Goal: Information Seeking & Learning: Find specific fact

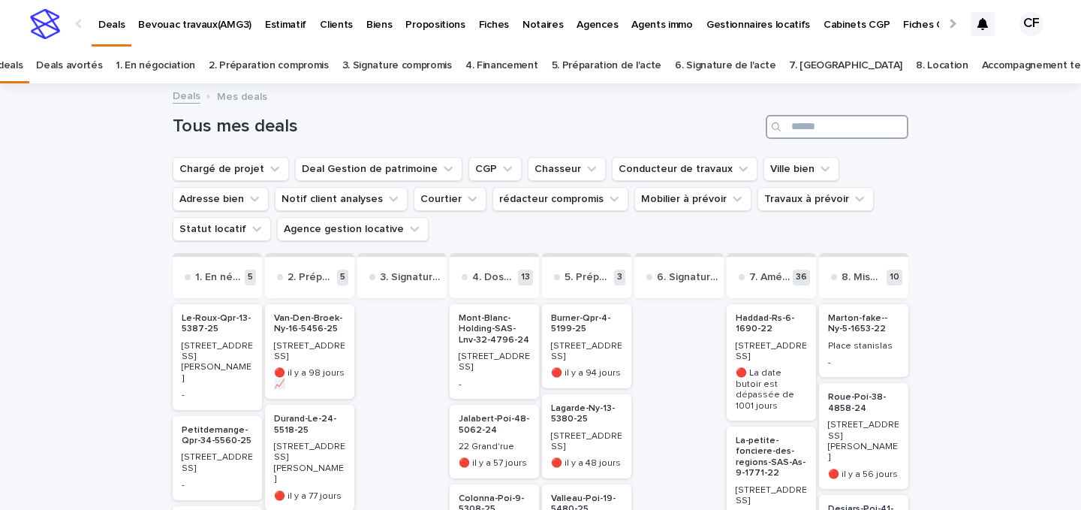
click at [824, 126] on input "Search" at bounding box center [837, 127] width 143 height 24
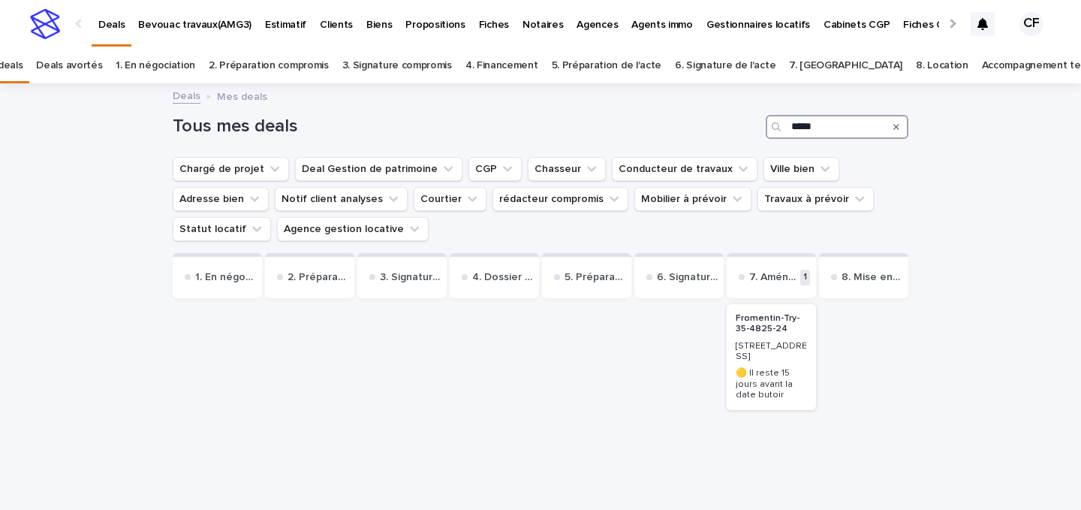
click at [802, 125] on input "*****" at bounding box center [837, 127] width 143 height 24
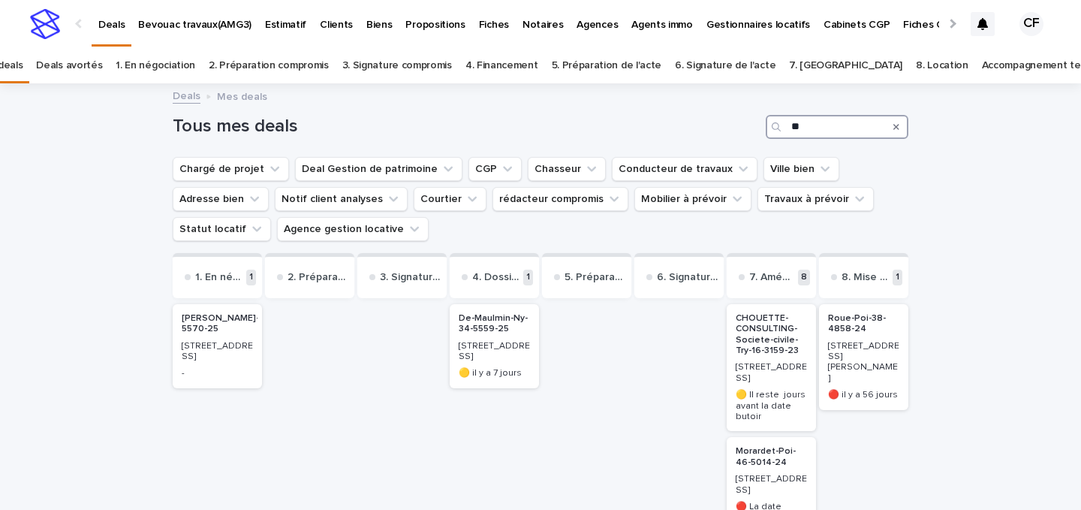
click at [800, 124] on input "**" at bounding box center [837, 127] width 143 height 24
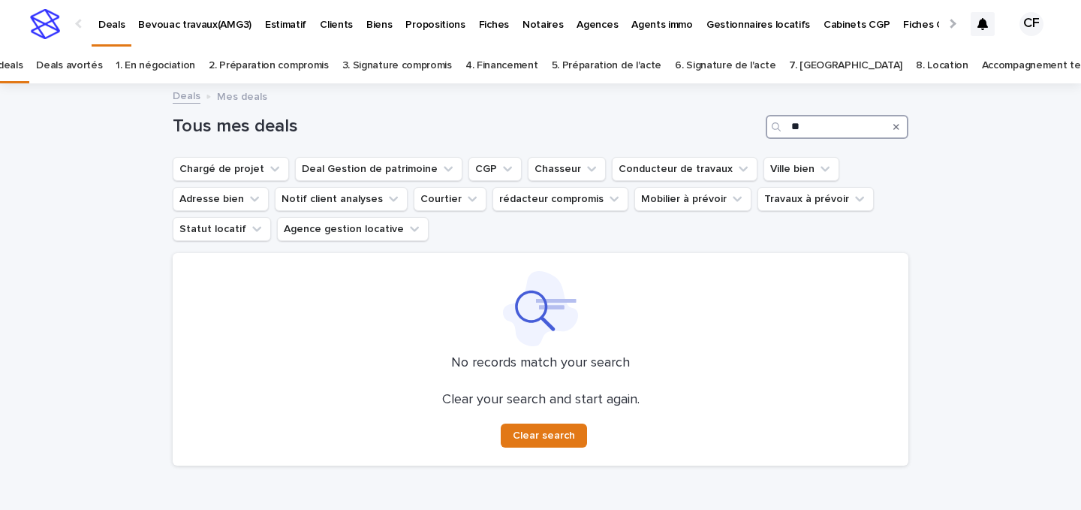
type input "*"
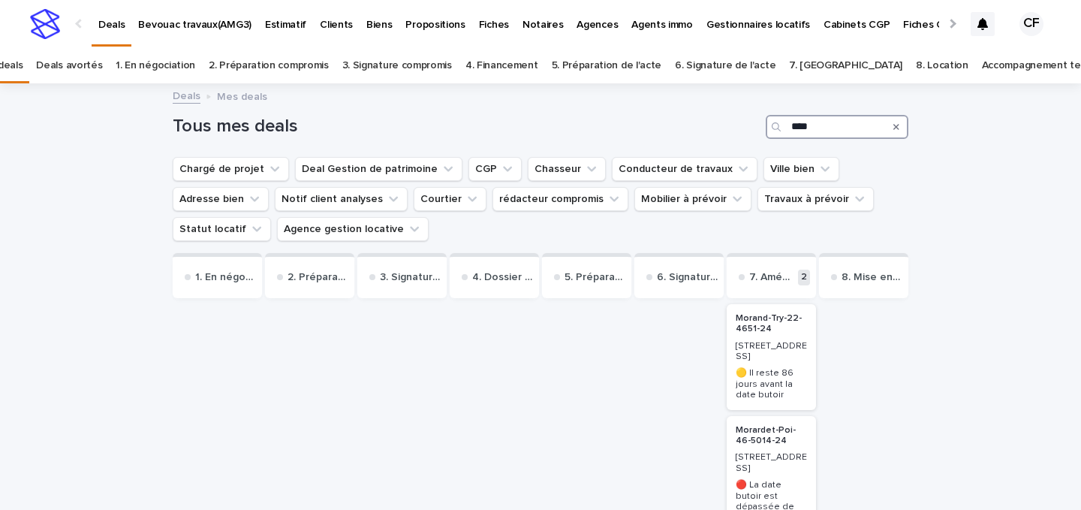
click at [804, 127] on input "****" at bounding box center [837, 127] width 143 height 24
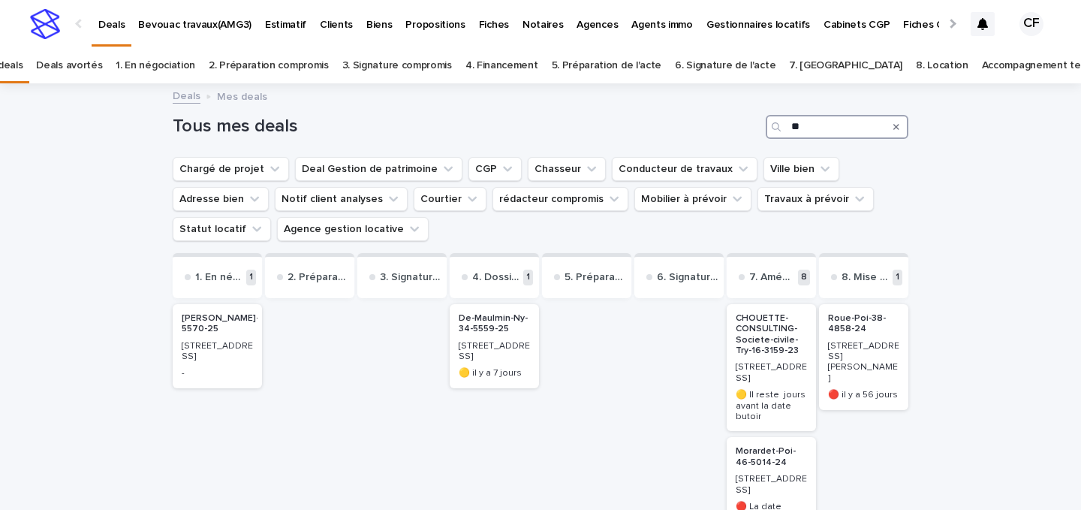
click at [830, 122] on input "**" at bounding box center [837, 127] width 143 height 24
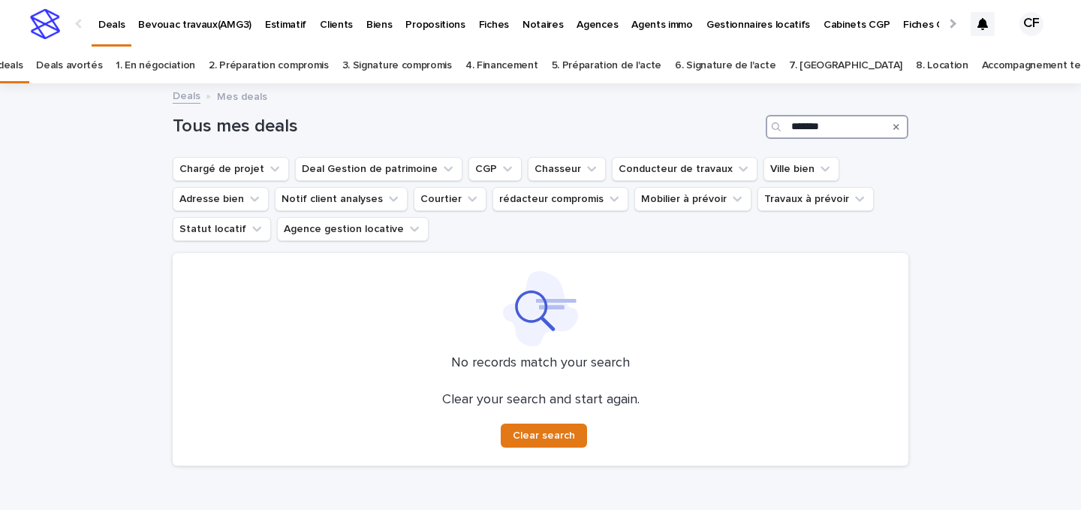
type input "*******"
click at [982, 64] on link "Accompagnement terminé" at bounding box center [1044, 65] width 125 height 35
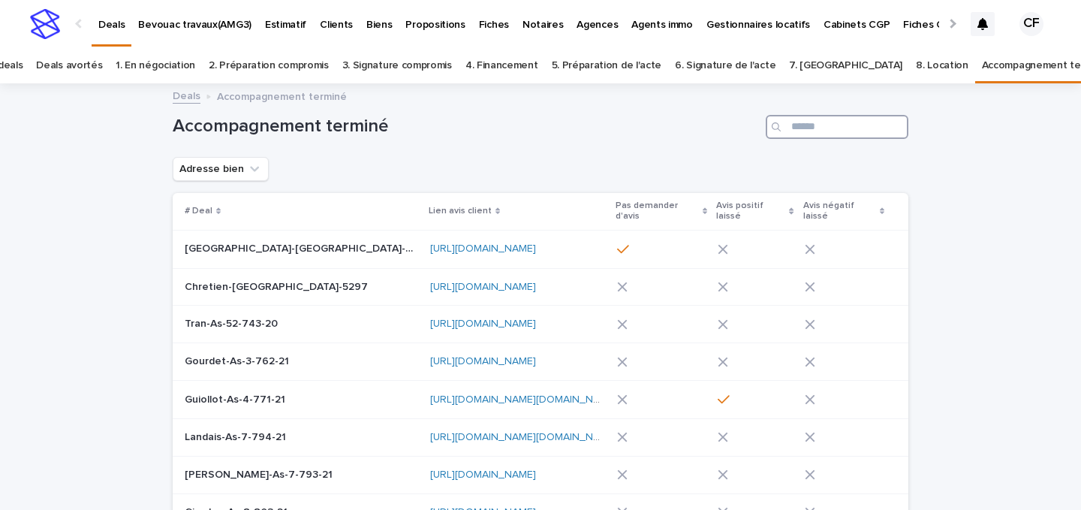
click at [871, 120] on input "Search" at bounding box center [837, 127] width 143 height 24
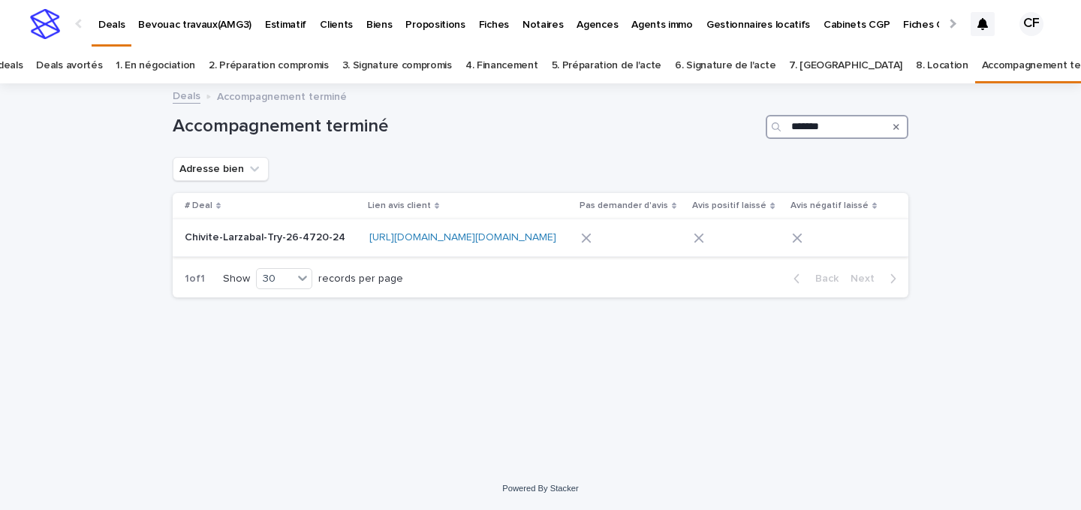
type input "*******"
click at [289, 245] on div "Chivite-Larzabal-Try-26-4720-24 Chivite-Larzabal-Try-26-4720-24" at bounding box center [271, 237] width 173 height 25
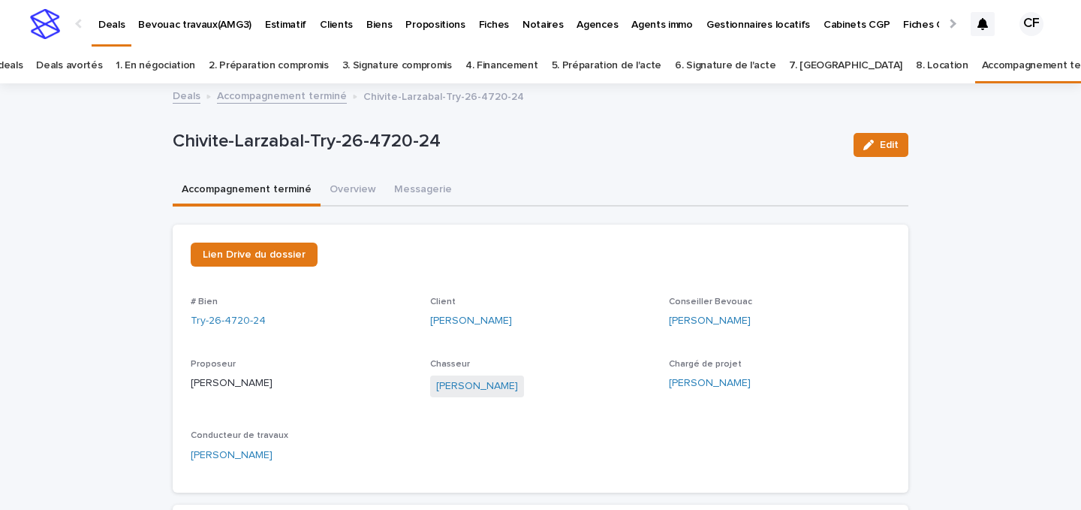
click at [53, 35] on img at bounding box center [45, 24] width 30 height 30
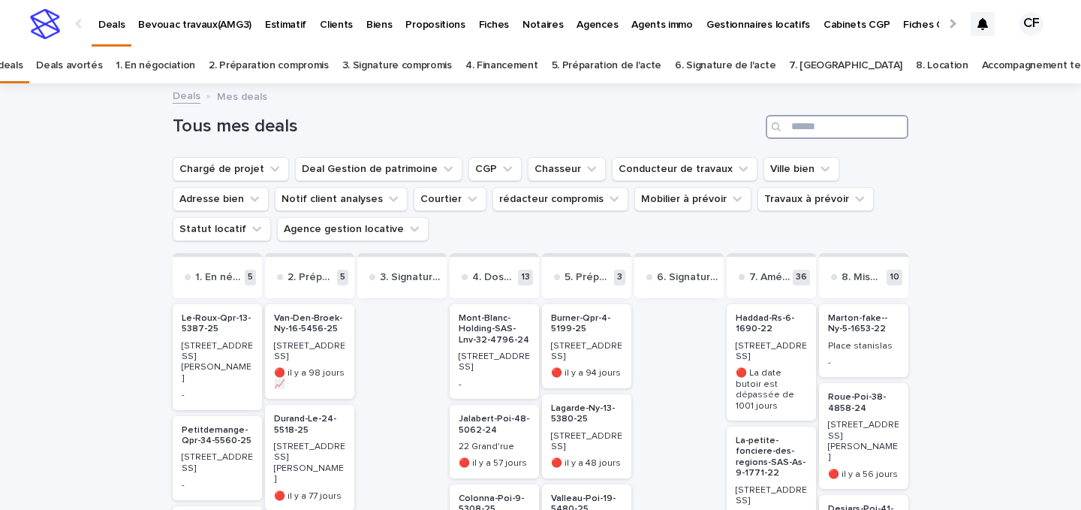
click at [847, 115] on input "Search" at bounding box center [837, 127] width 143 height 24
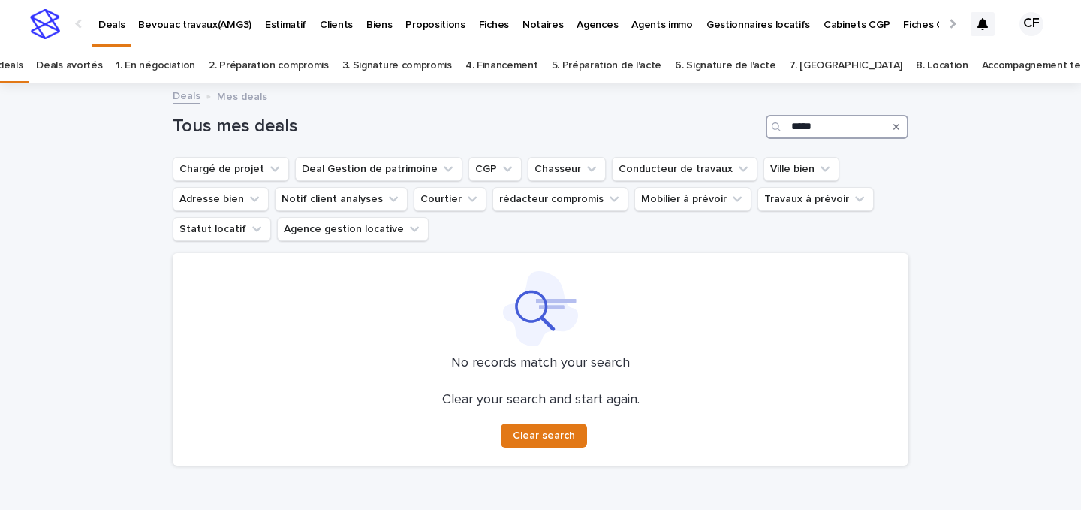
click at [808, 125] on input "*****" at bounding box center [837, 127] width 143 height 24
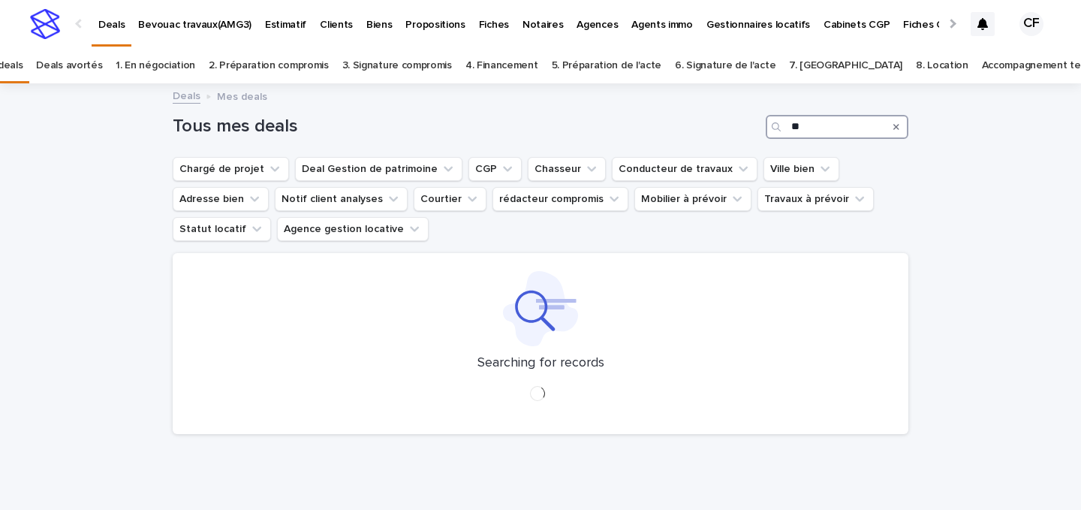
click at [838, 134] on input "**" at bounding box center [837, 127] width 143 height 24
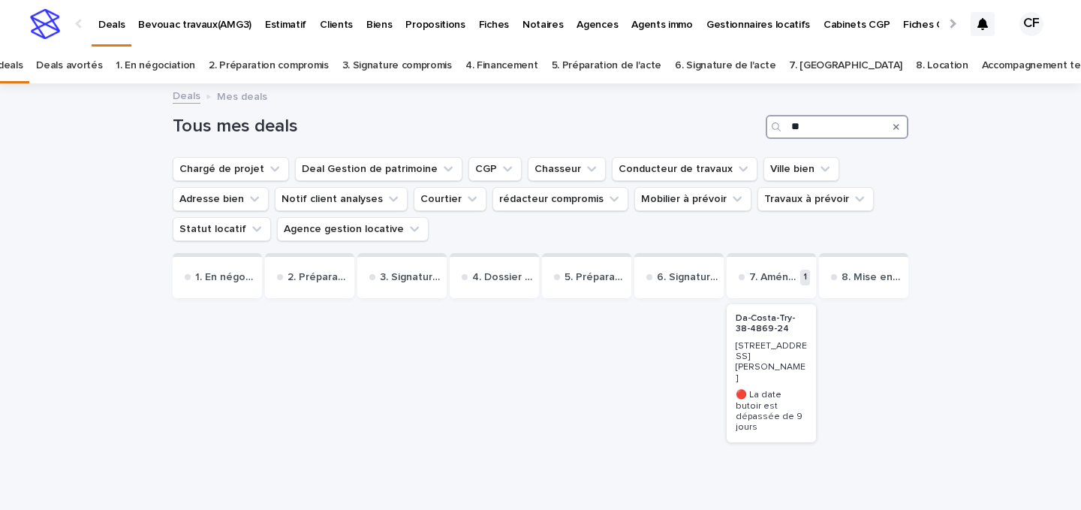
type input "*"
type input "***"
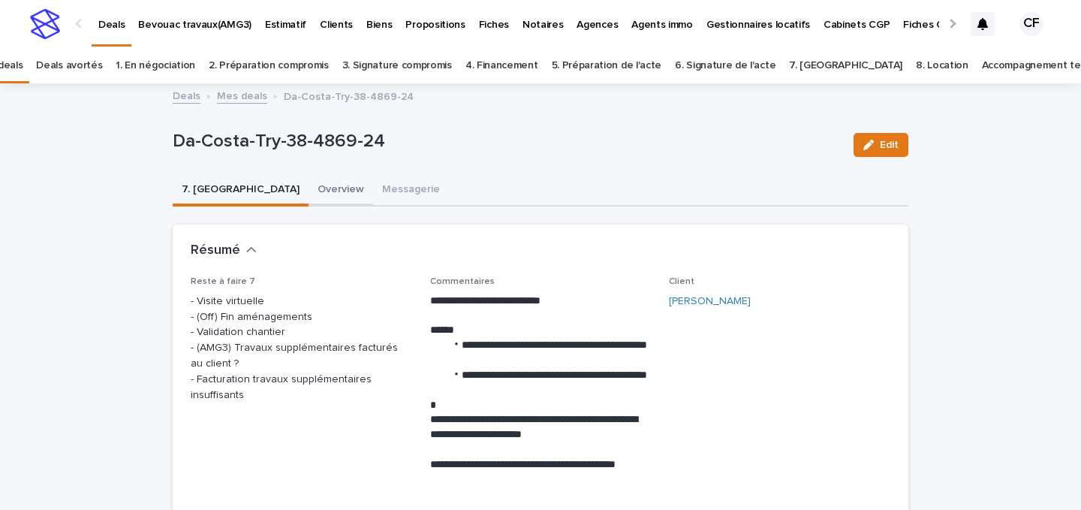
click at [308, 194] on button "Overview" at bounding box center [340, 191] width 65 height 32
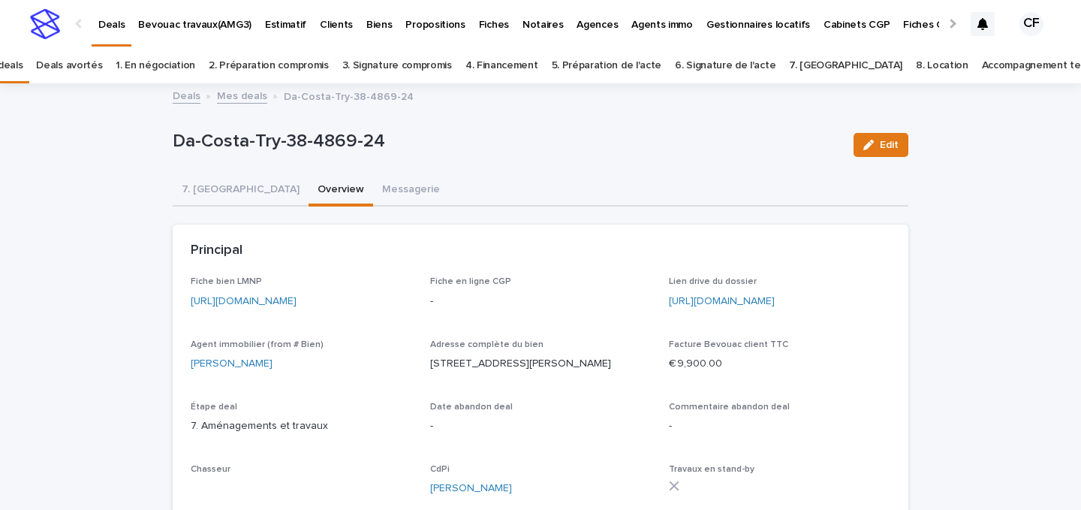
click at [224, 299] on link "[URL][DOMAIN_NAME]" at bounding box center [244, 301] width 106 height 11
click at [48, 20] on img at bounding box center [45, 24] width 30 height 30
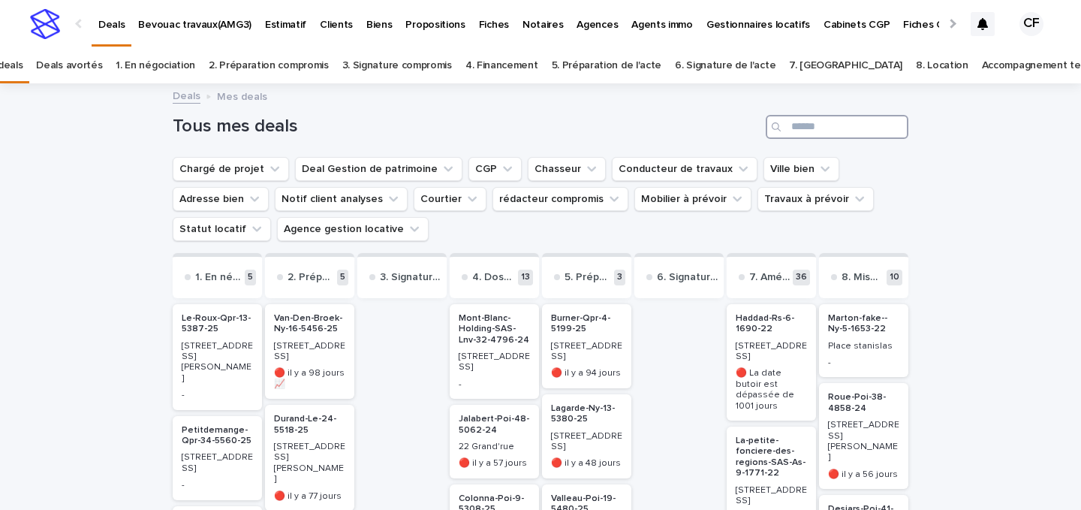
click at [814, 125] on input "Search" at bounding box center [837, 127] width 143 height 24
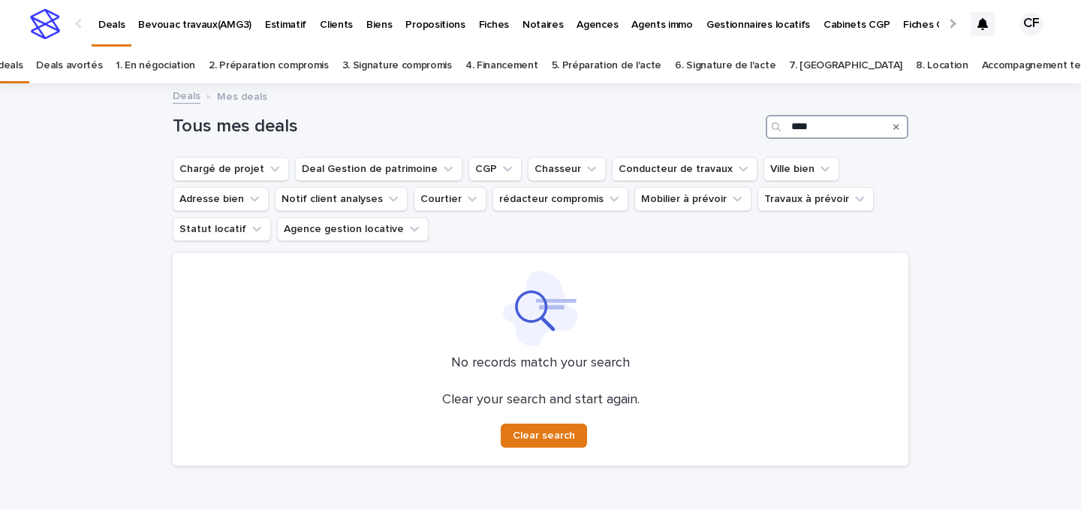
type input "****"
click at [832, 110] on div "Tous mes deals ****" at bounding box center [541, 121] width 736 height 72
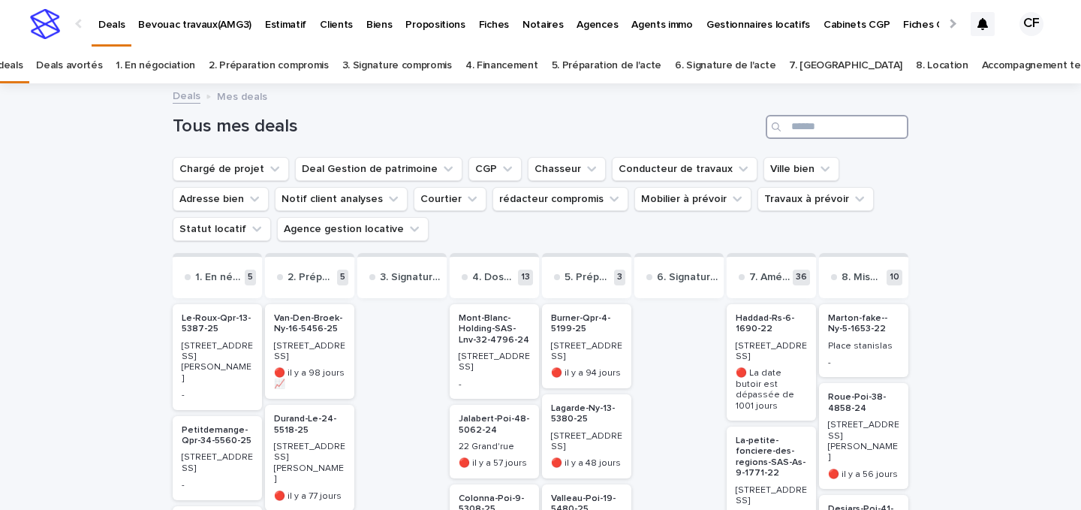
click at [816, 131] on input "Search" at bounding box center [837, 127] width 143 height 24
click at [811, 133] on input "Search" at bounding box center [837, 127] width 143 height 24
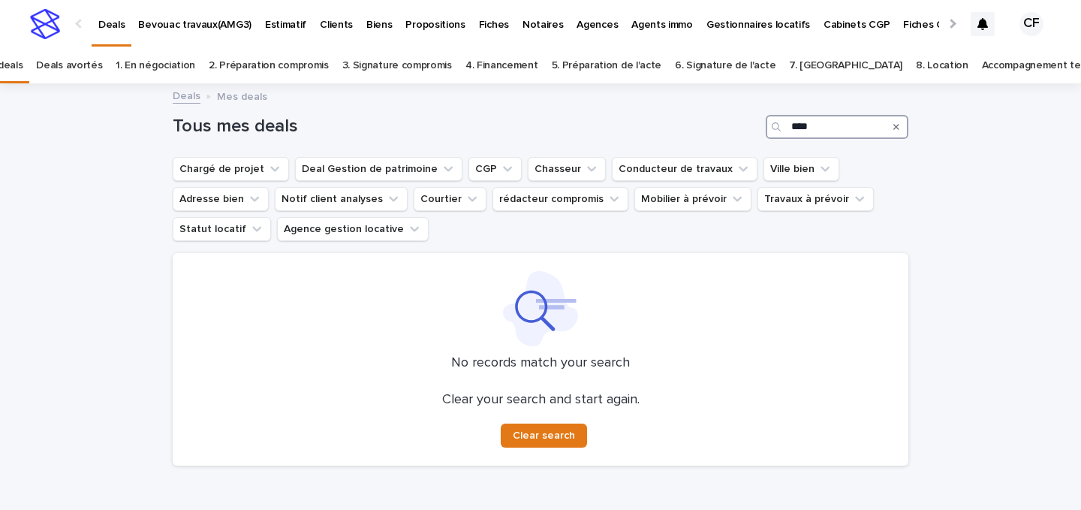
type input "****"
click at [982, 62] on link "Accompagnement terminé" at bounding box center [1044, 65] width 125 height 35
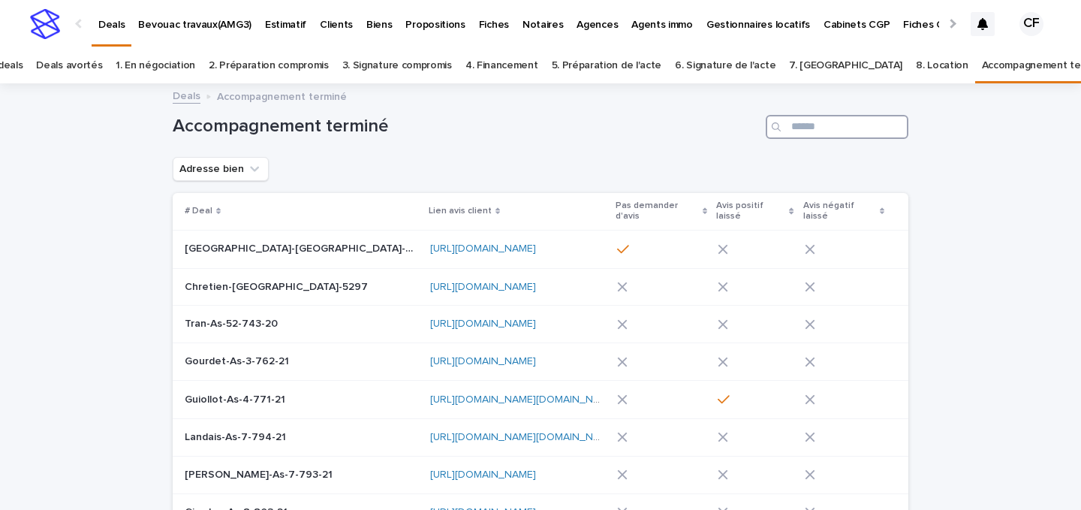
click at [864, 123] on input "Search" at bounding box center [837, 127] width 143 height 24
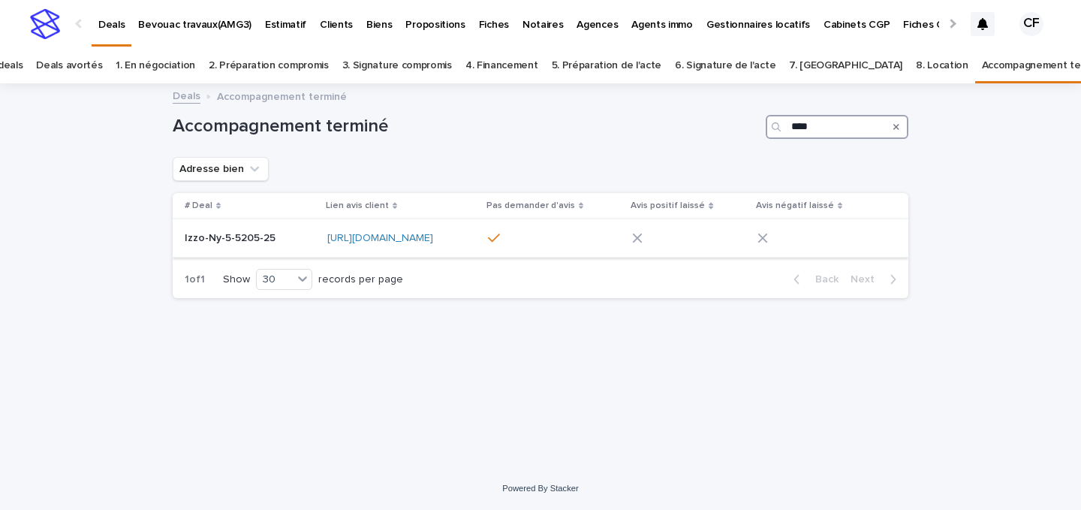
type input "****"
click at [236, 251] on td "Izzo-Ny-5-5205-25 Izzo-Ny-5-5205-25" at bounding box center [247, 238] width 149 height 38
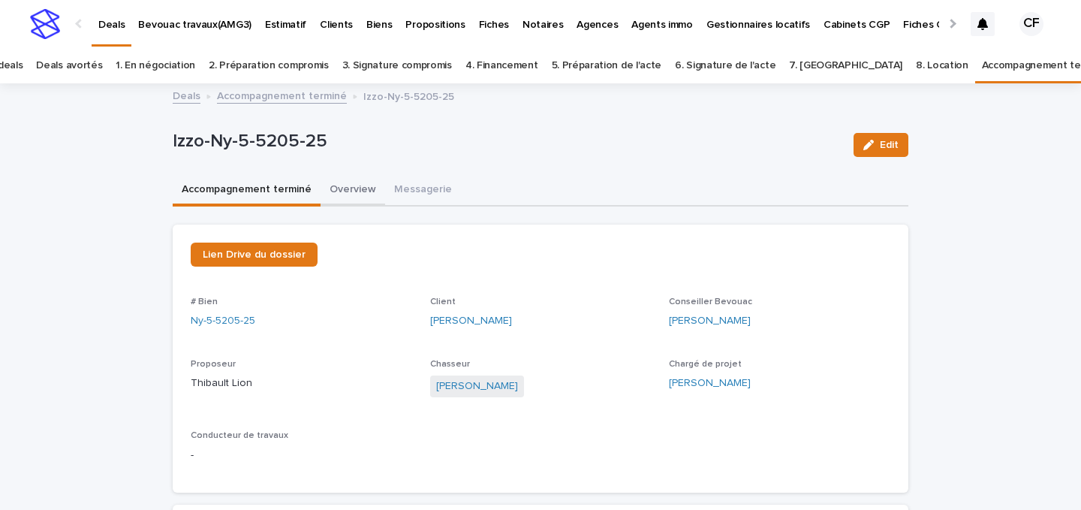
click at [348, 188] on button "Overview" at bounding box center [353, 191] width 65 height 32
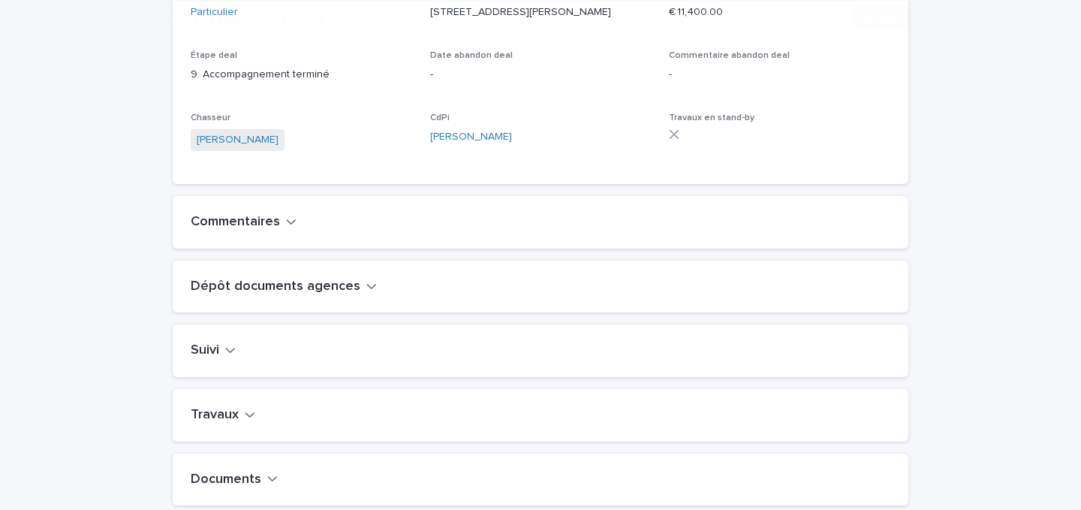
scroll to position [399, 0]
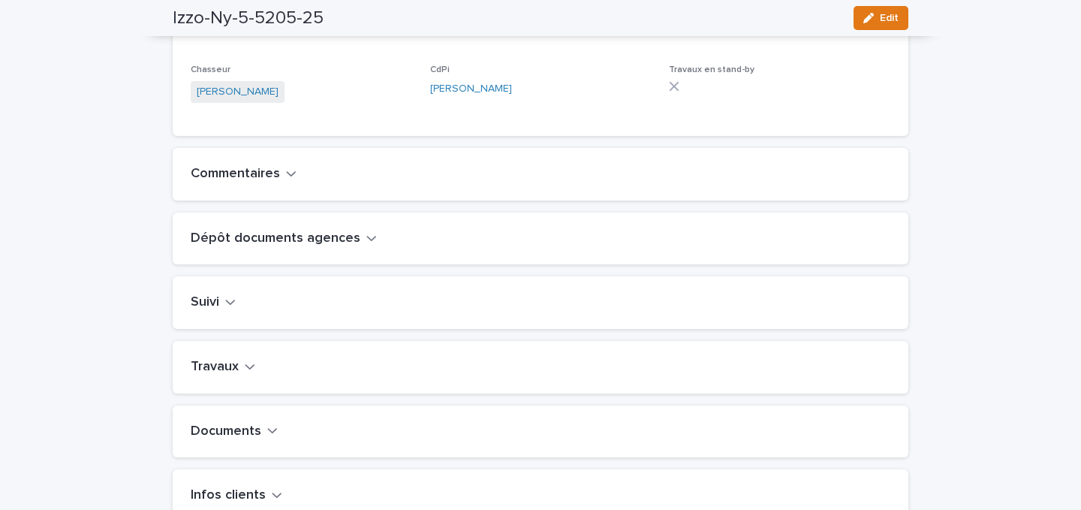
click at [220, 322] on div "Suivi" at bounding box center [541, 302] width 736 height 53
click at [218, 311] on h2 "Suivi" at bounding box center [205, 302] width 29 height 17
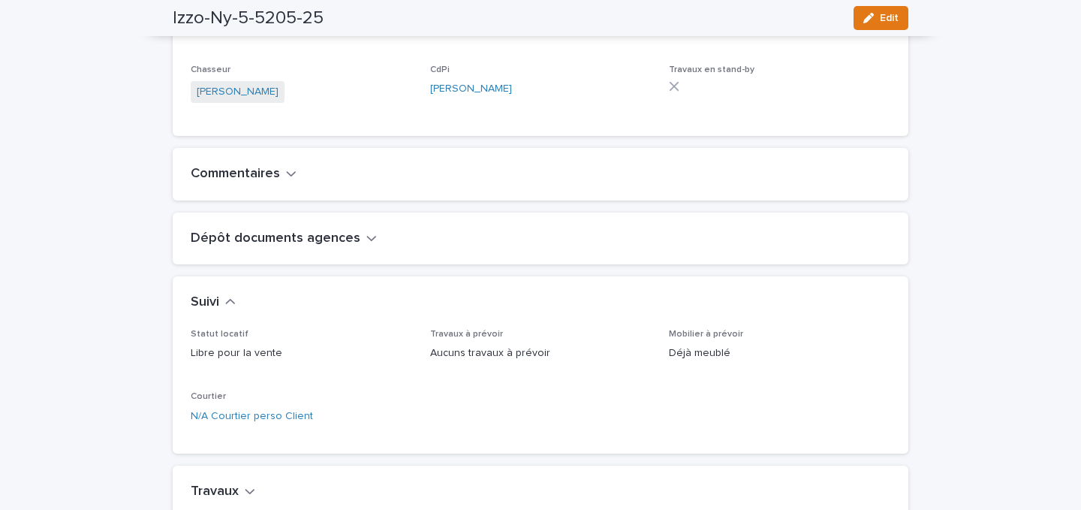
click at [239, 200] on div "Commentaires" at bounding box center [541, 174] width 736 height 53
click at [237, 182] on h2 "Commentaires" at bounding box center [235, 174] width 89 height 17
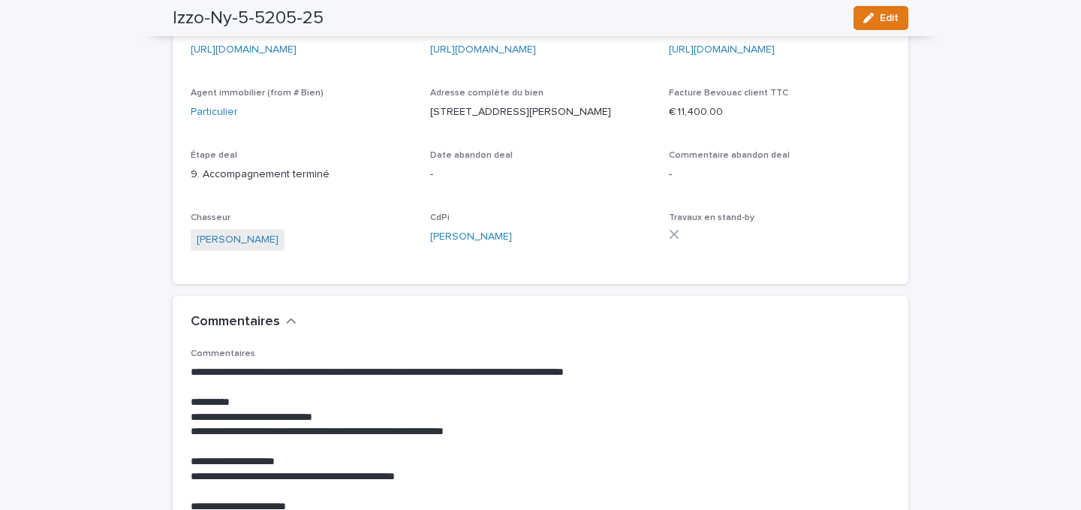
scroll to position [0, 0]
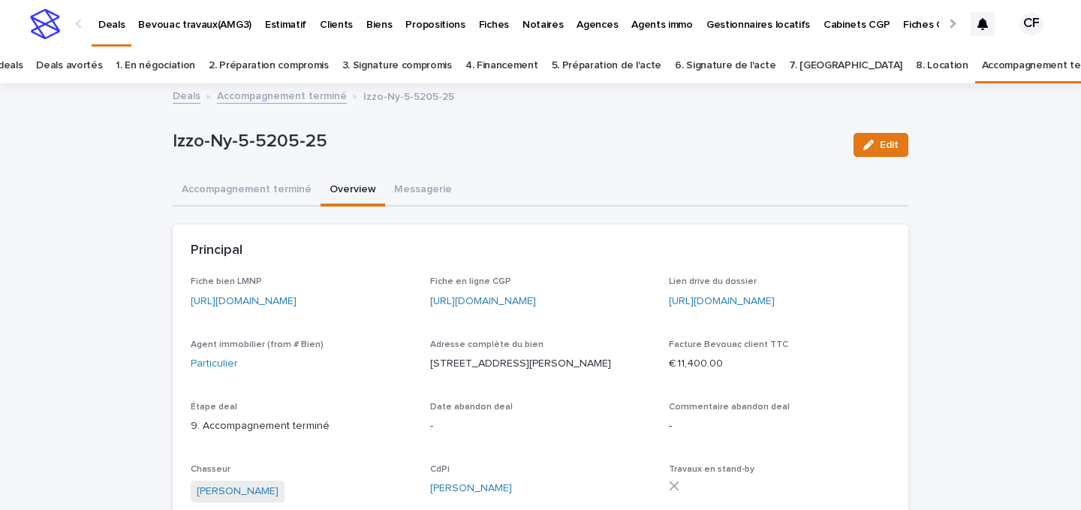
click at [305, 290] on div "https://app.bevouac.com/fiche/rec7JxSbvStpKWkZD" at bounding box center [301, 299] width 221 height 19
click at [302, 293] on p "https://app.bevouac.com/fiche/rec7JxSbvStpKWkZD" at bounding box center [301, 301] width 221 height 16
click at [291, 296] on link "https://app.bevouac.com/fiche/rec7JxSbvStpKWkZD" at bounding box center [244, 301] width 106 height 11
click at [476, 119] on div "Izzo-Ny-5-5205-25 Edit" at bounding box center [541, 145] width 736 height 60
click at [51, 16] on img at bounding box center [45, 24] width 30 height 30
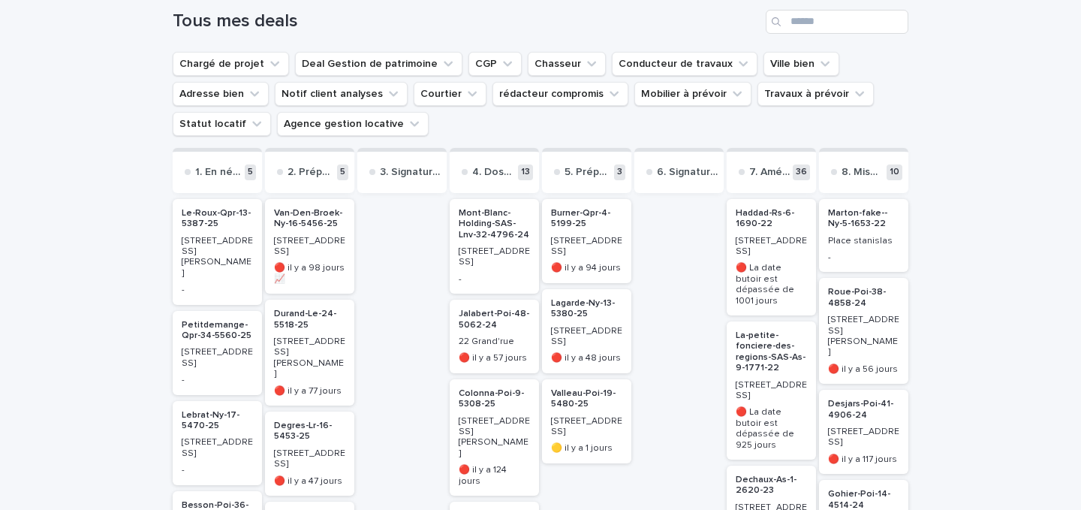
scroll to position [131, 0]
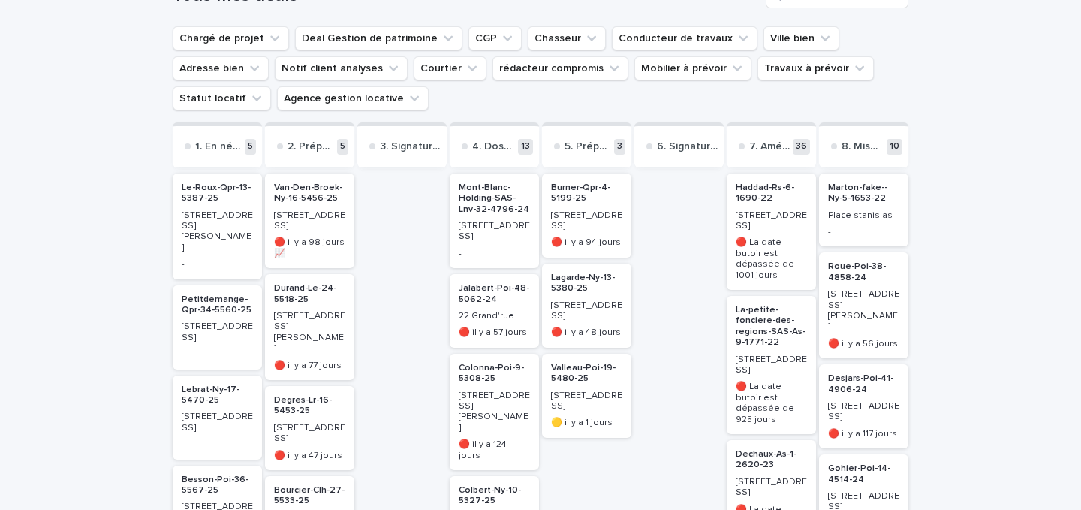
click at [233, 384] on p "Lebrat-Ny-17-5470-25" at bounding box center [217, 395] width 71 height 22
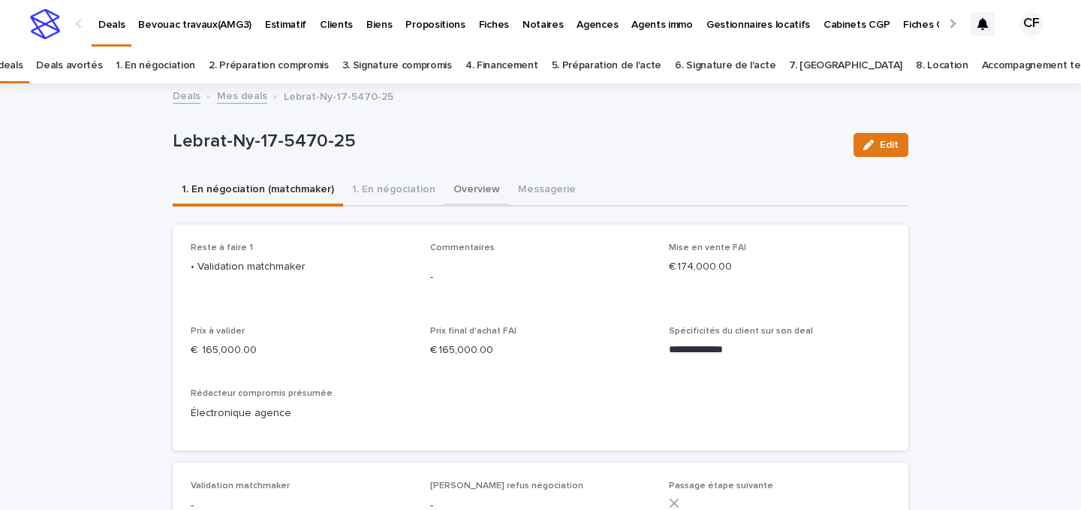
click at [471, 185] on button "Overview" at bounding box center [476, 191] width 65 height 32
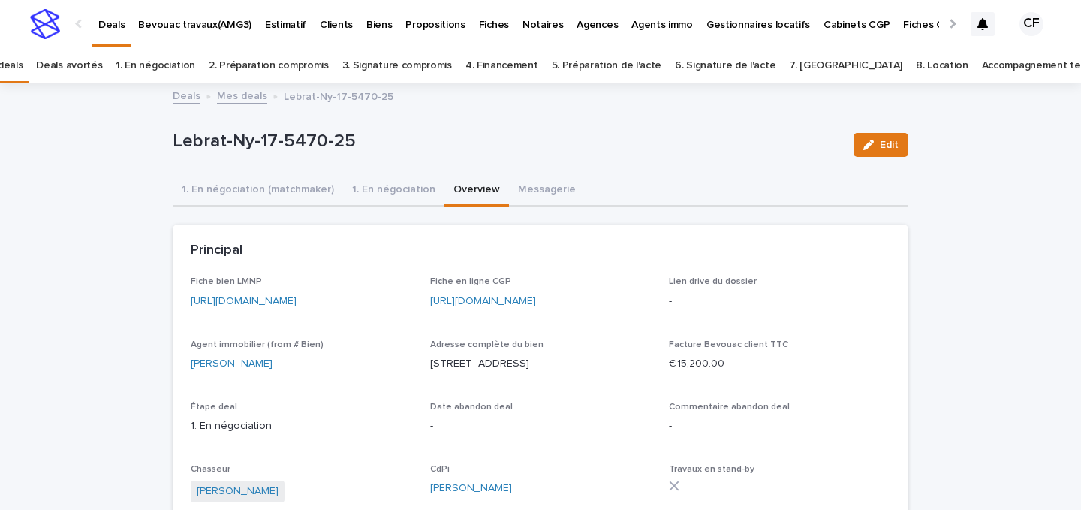
click at [260, 296] on link "https://app.bevouac.com/fiche/recGGAu8p6yT7zq99" at bounding box center [244, 301] width 106 height 11
click at [39, 26] on img at bounding box center [45, 24] width 30 height 30
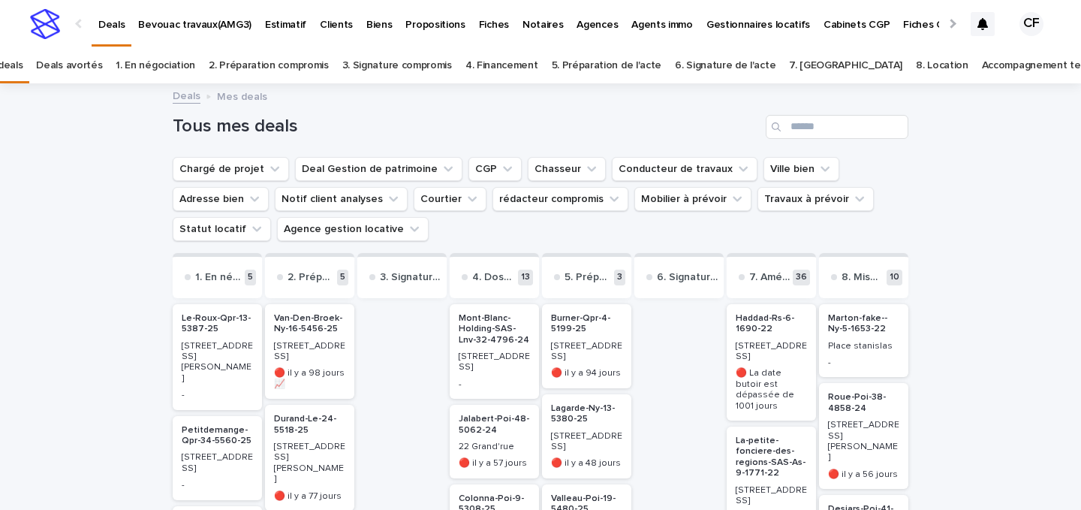
click at [324, 354] on div "Van-Den-Broek-Ny-16-5456-25 46 Rue Stanislas 🔴 il y a 98 jours 📈" at bounding box center [309, 351] width 89 height 95
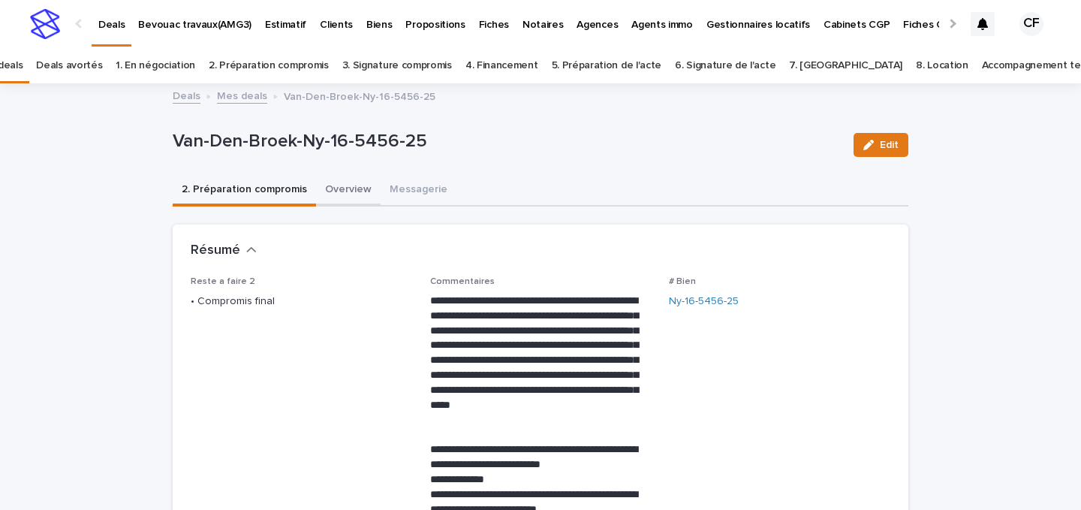
click at [359, 201] on button "Overview" at bounding box center [348, 191] width 65 height 32
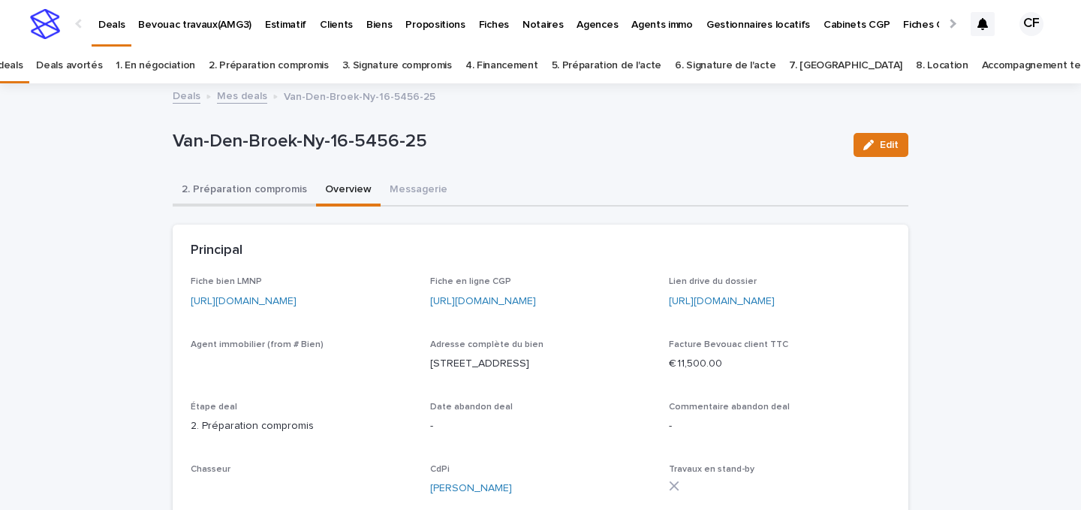
click at [245, 193] on button "2. Préparation compromis" at bounding box center [244, 191] width 143 height 32
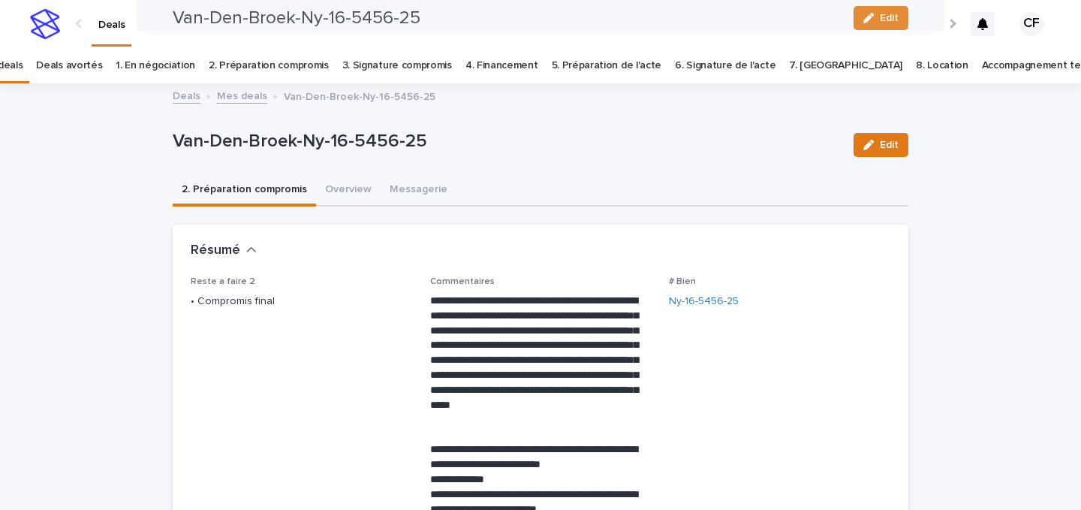
scroll to position [2, 0]
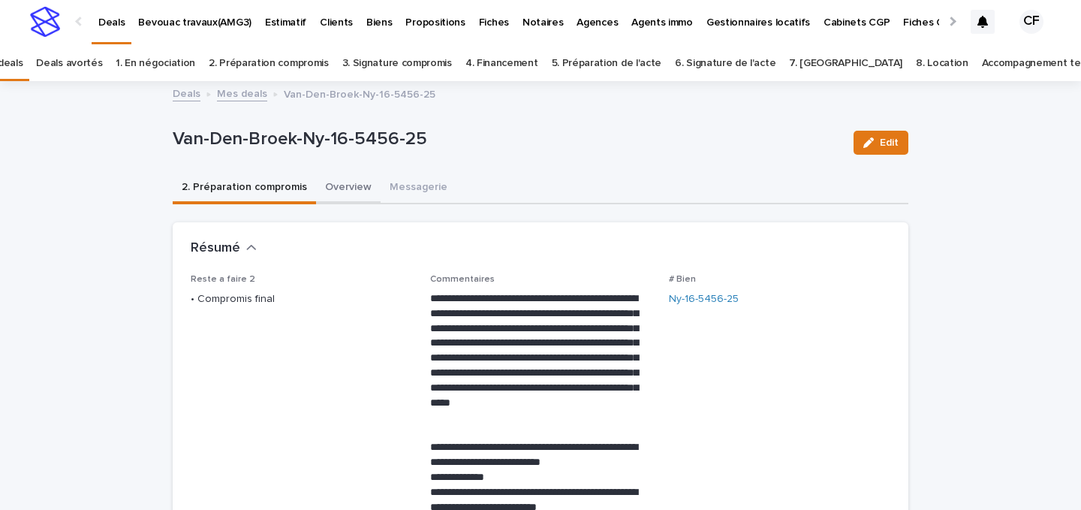
click at [339, 193] on button "Overview" at bounding box center [348, 189] width 65 height 32
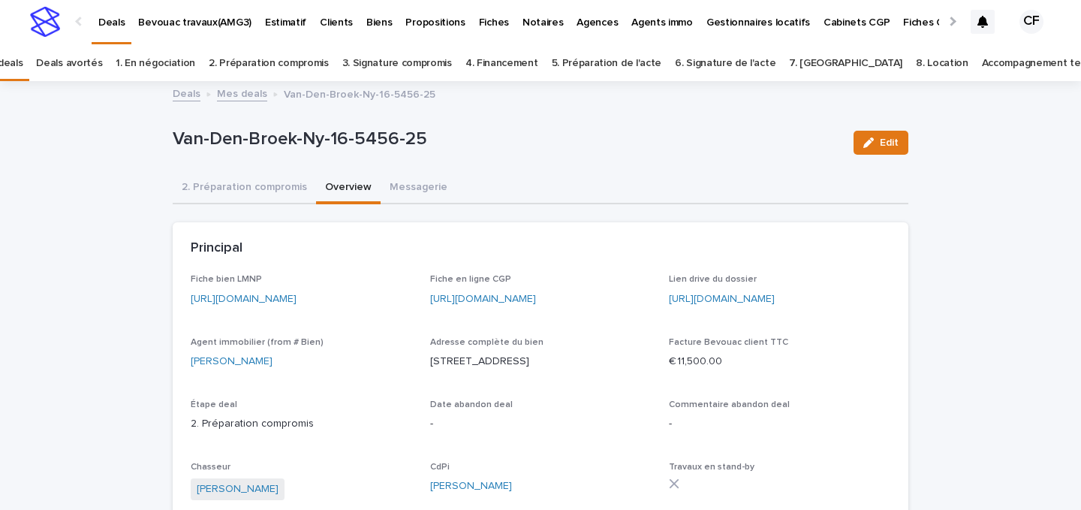
click at [278, 216] on div "**********" at bounding box center [541, 504] width 736 height 595
click at [278, 201] on button "2. Préparation compromis" at bounding box center [244, 189] width 143 height 32
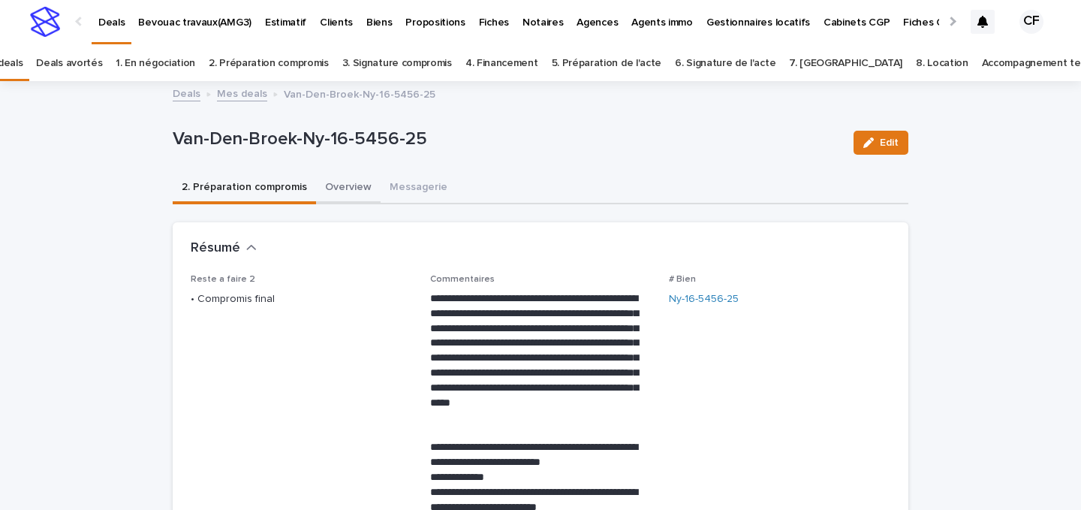
click at [343, 190] on button "Overview" at bounding box center [348, 189] width 65 height 32
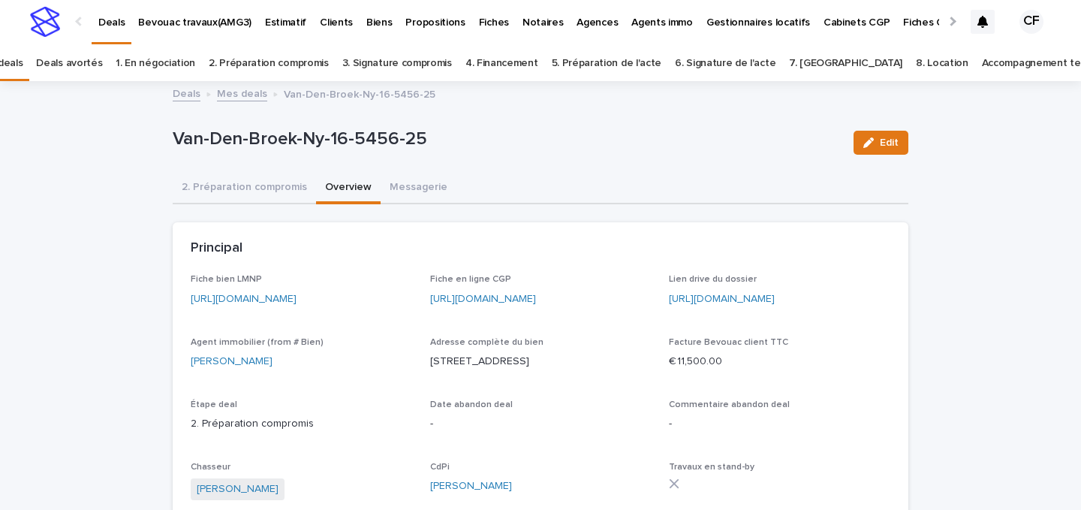
click at [246, 296] on link "https://app.bevouac.com/fiche/recSIpoxPDxbwhoH7" at bounding box center [244, 298] width 106 height 11
click at [47, 20] on img at bounding box center [45, 22] width 30 height 30
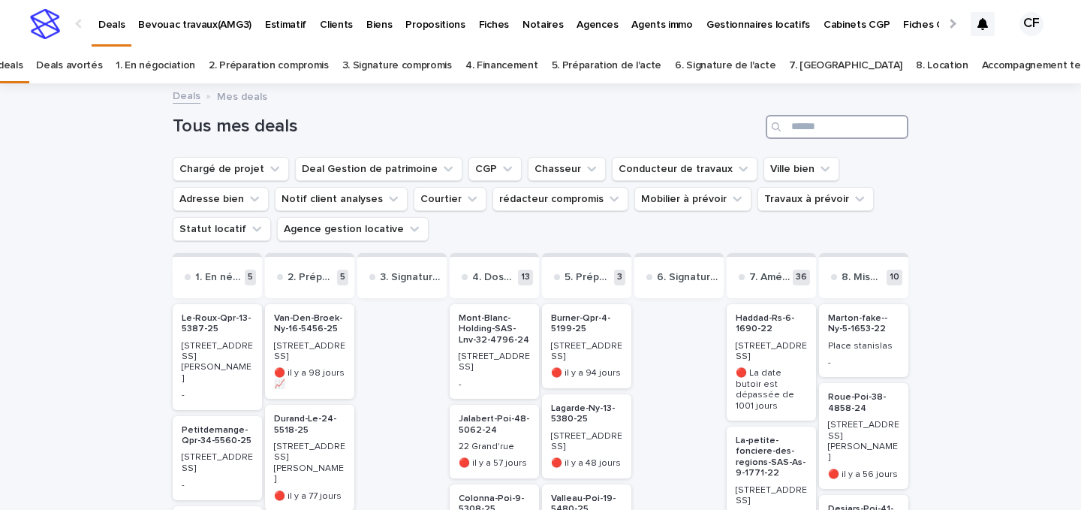
click at [808, 131] on input "Search" at bounding box center [837, 127] width 143 height 24
click at [982, 74] on link "Accompagnement terminé" at bounding box center [1044, 65] width 125 height 35
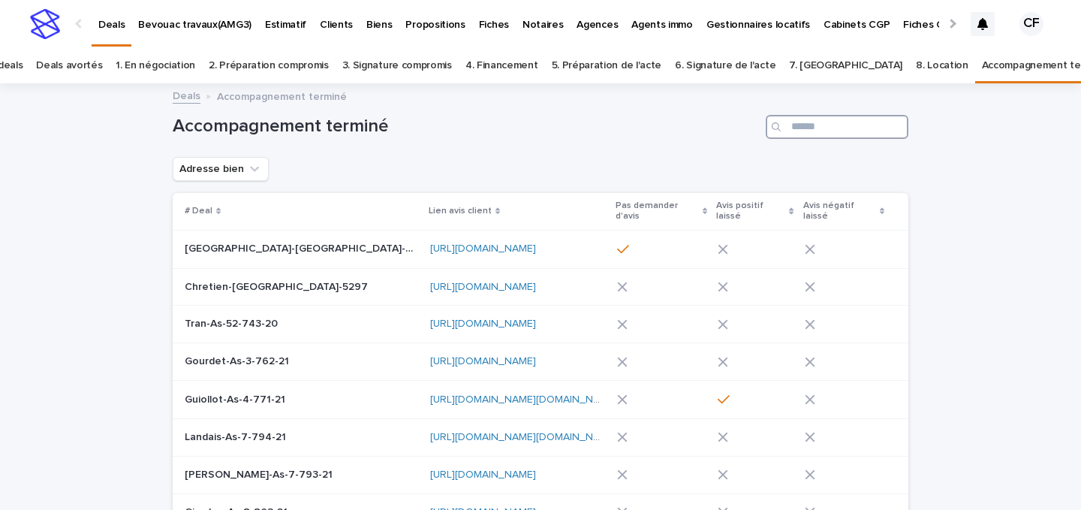
click at [833, 126] on input "Search" at bounding box center [837, 127] width 143 height 24
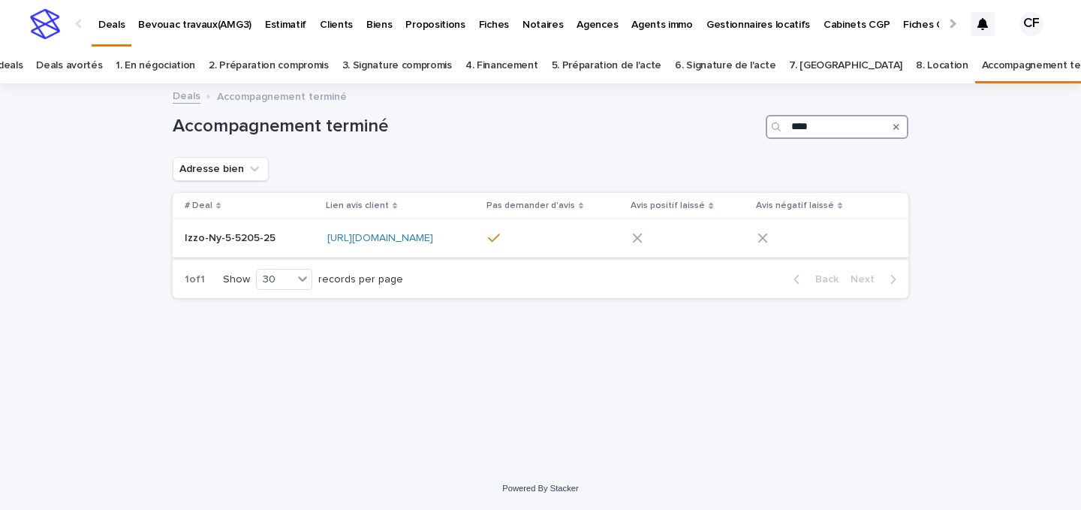
type input "****"
click at [254, 220] on td "Izzo-Ny-5-5205-25 Izzo-Ny-5-5205-25" at bounding box center [247, 238] width 149 height 38
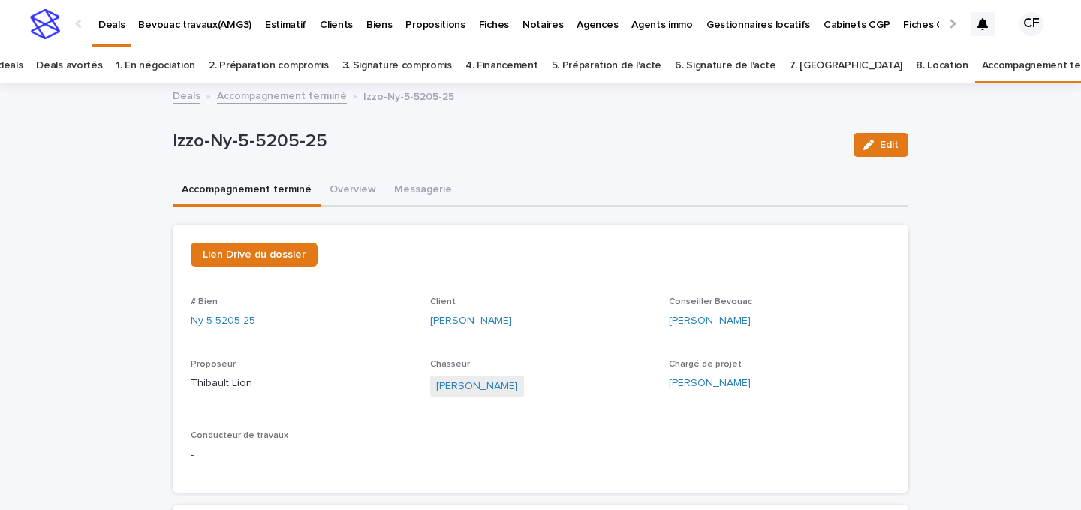
click at [313, 177] on button "Accompagnement terminé" at bounding box center [247, 191] width 148 height 32
click at [342, 191] on button "Overview" at bounding box center [353, 191] width 65 height 32
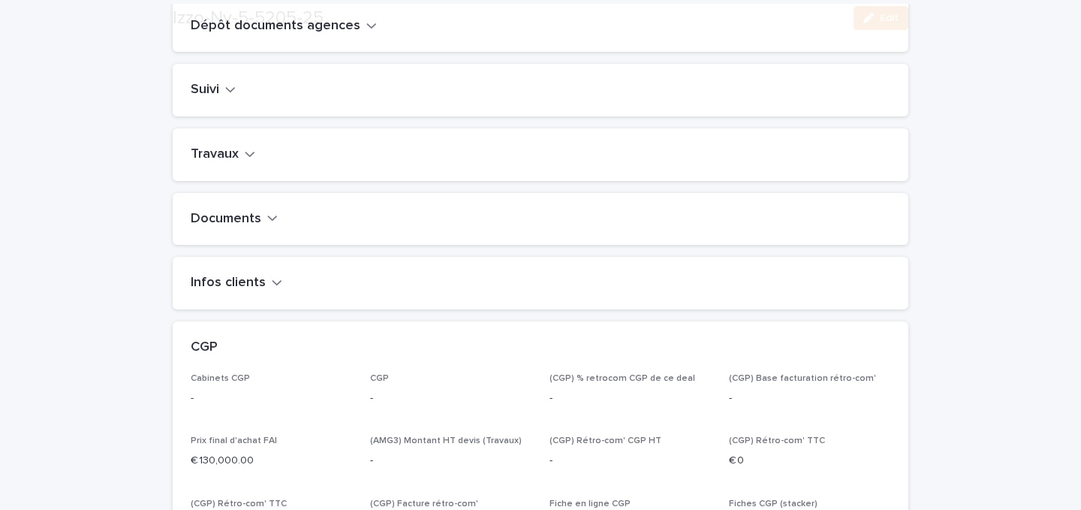
scroll to position [685, 0]
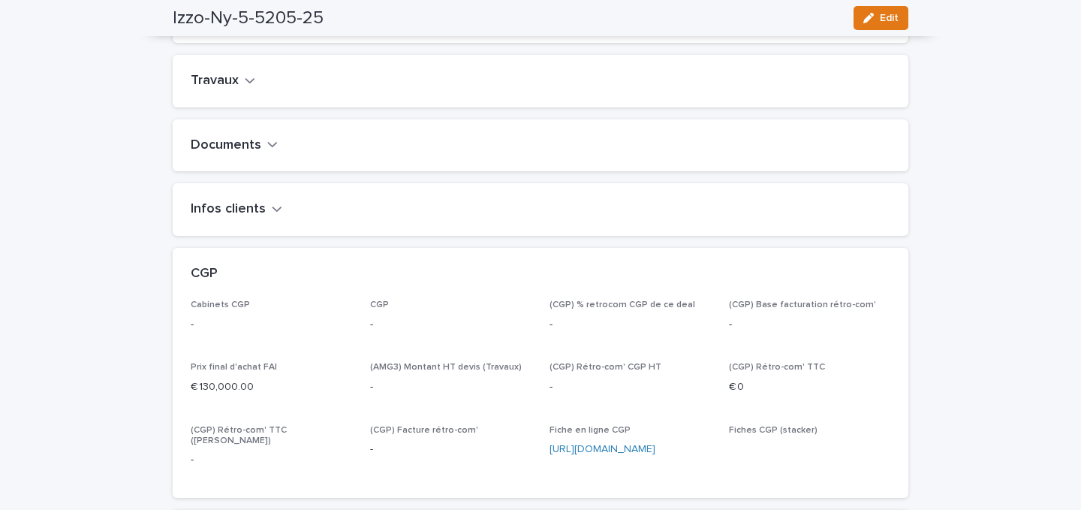
click at [239, 215] on div "Infos clients" at bounding box center [541, 209] width 736 height 53
click at [239, 218] on h2 "Infos clients" at bounding box center [228, 209] width 75 height 17
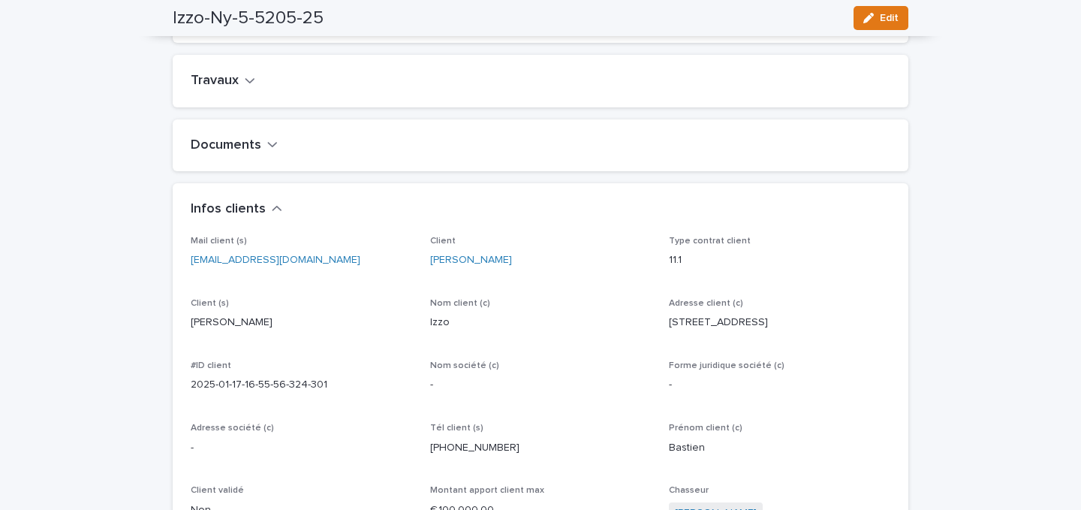
scroll to position [0, 0]
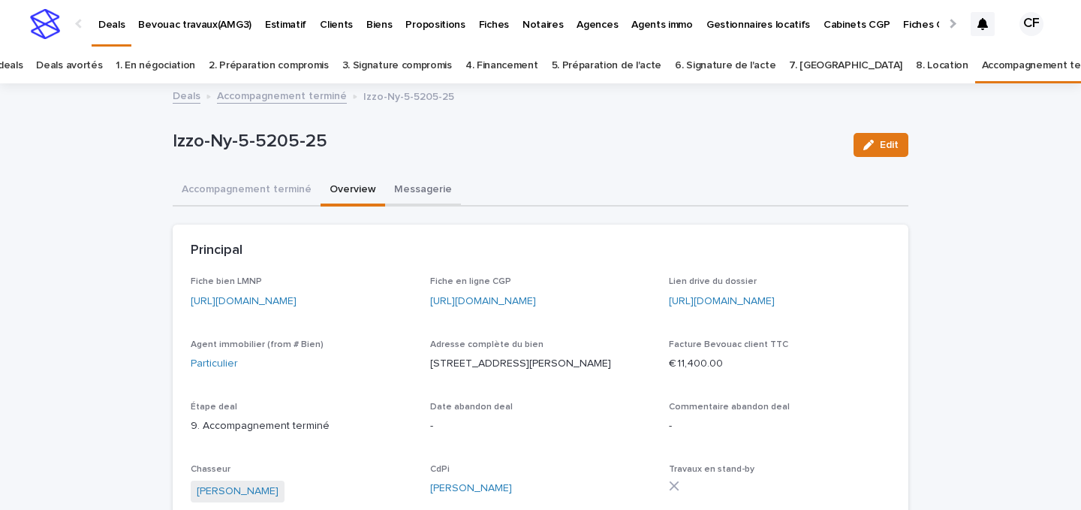
click at [419, 188] on button "Messagerie" at bounding box center [423, 191] width 76 height 32
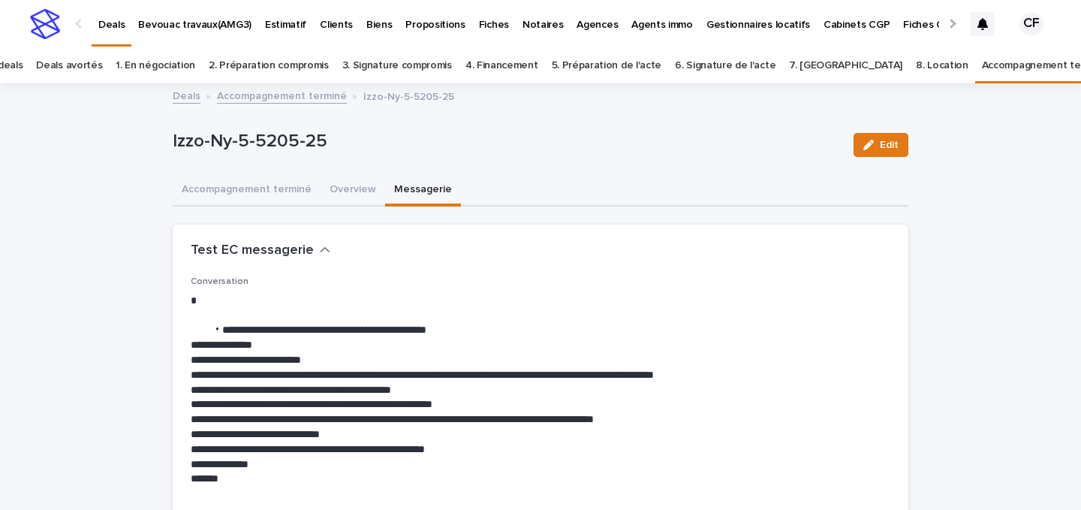
click at [54, 24] on img at bounding box center [45, 24] width 30 height 30
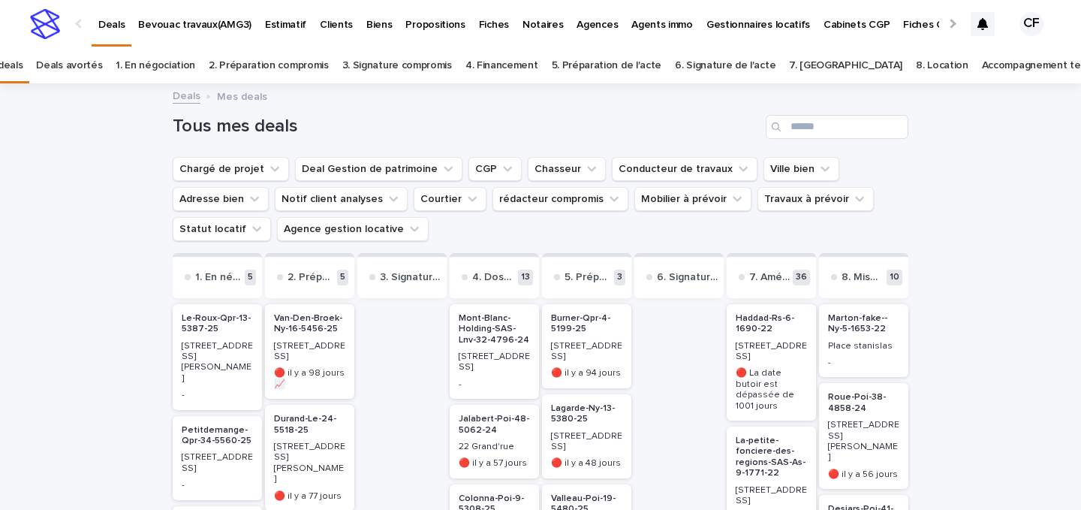
click at [982, 61] on link "Accompagnement terminé" at bounding box center [1044, 65] width 125 height 35
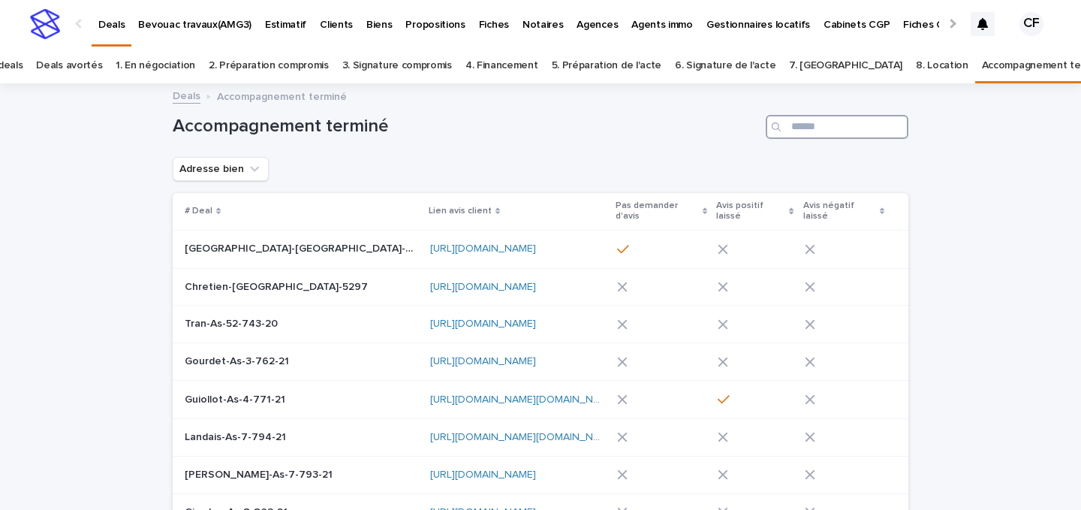
click at [885, 132] on input "Search" at bounding box center [837, 127] width 143 height 24
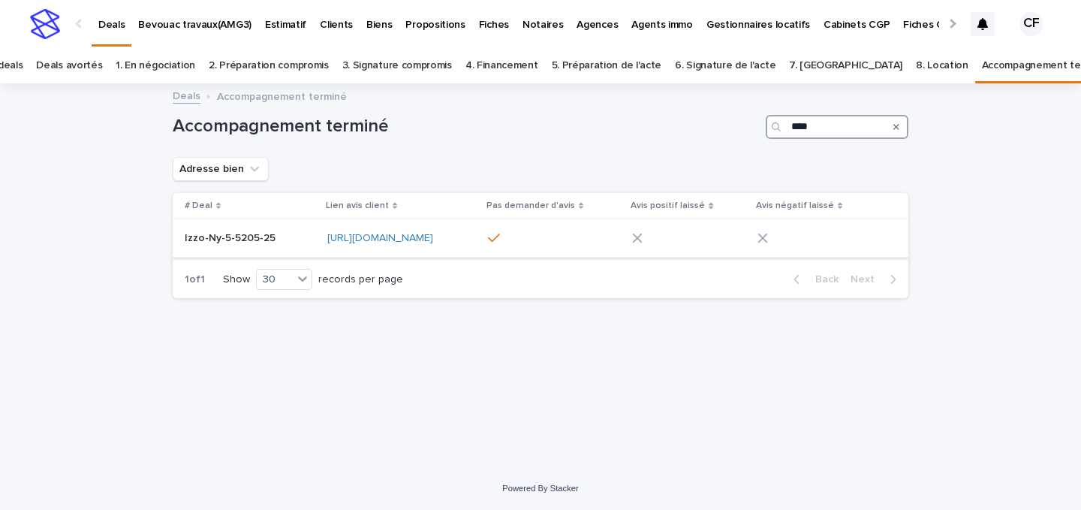
type input "****"
click at [250, 248] on div "Izzo-Ny-5-5205-25 Izzo-Ny-5-5205-25" at bounding box center [250, 238] width 131 height 25
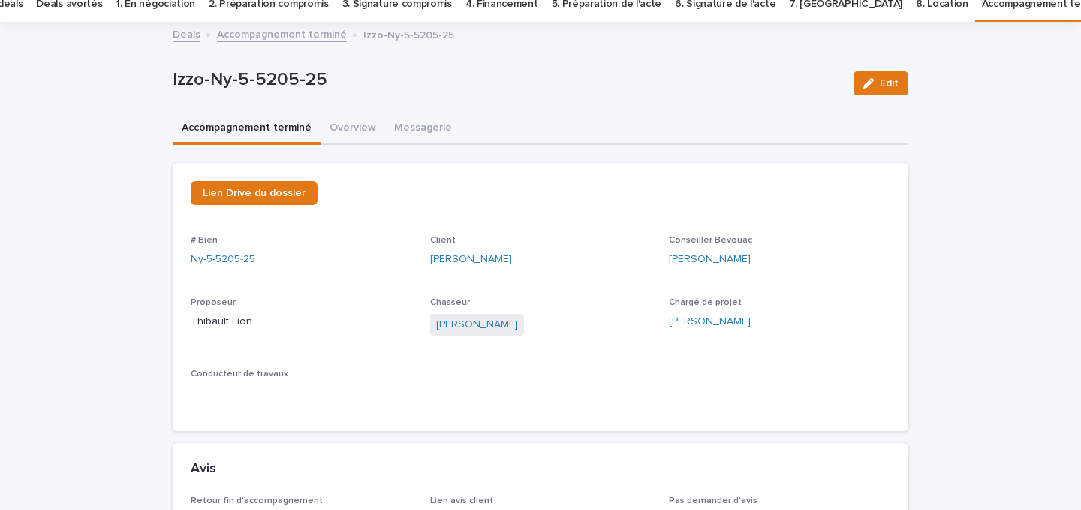
scroll to position [32, 0]
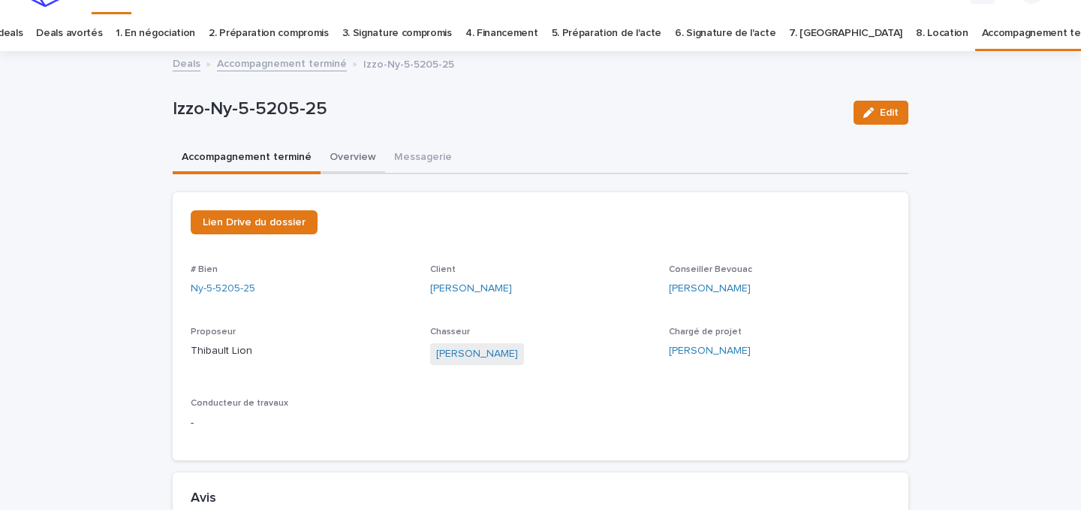
click at [352, 171] on button "Overview" at bounding box center [353, 159] width 65 height 32
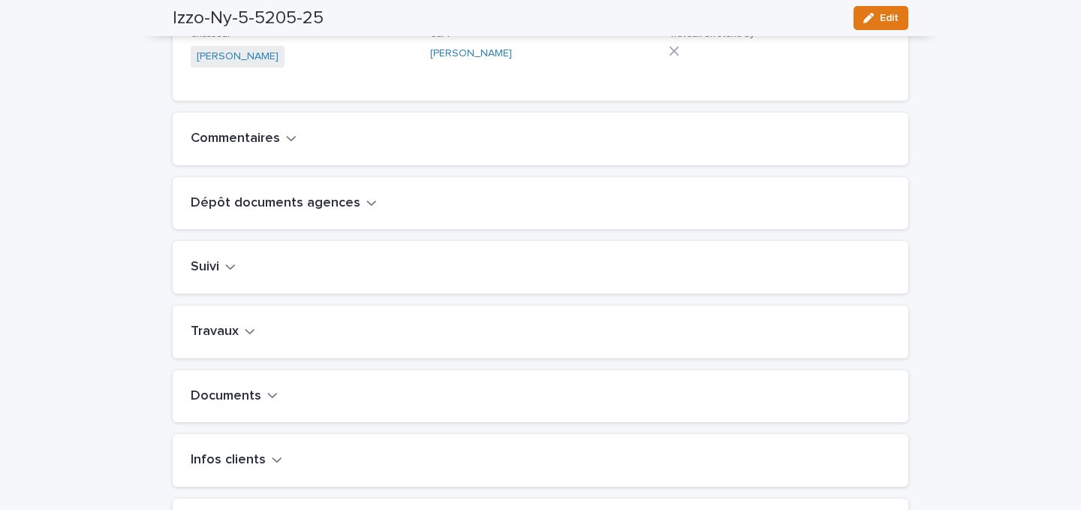
scroll to position [435, 0]
click at [223, 275] on button "Suivi" at bounding box center [213, 266] width 45 height 17
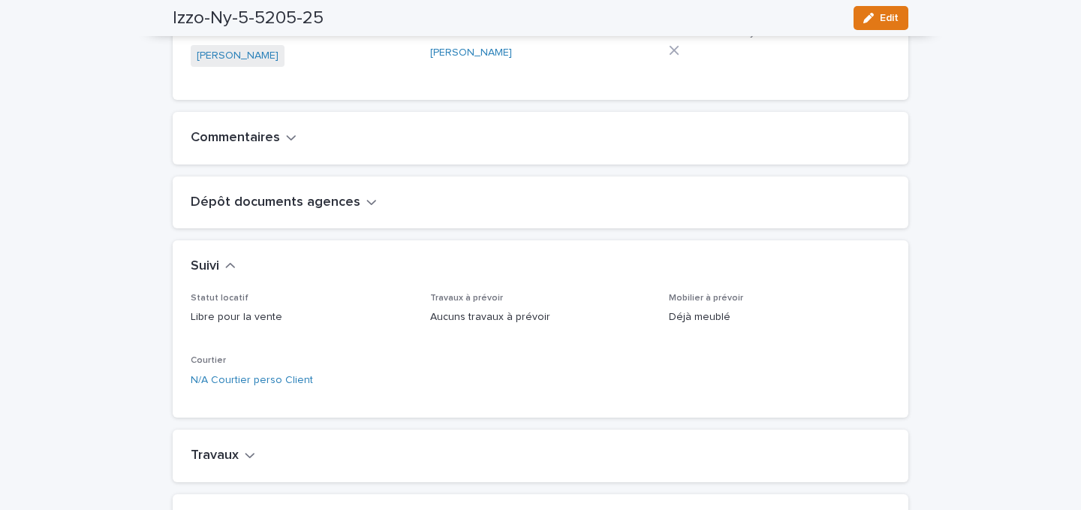
click at [223, 275] on button "Suivi" at bounding box center [213, 266] width 45 height 17
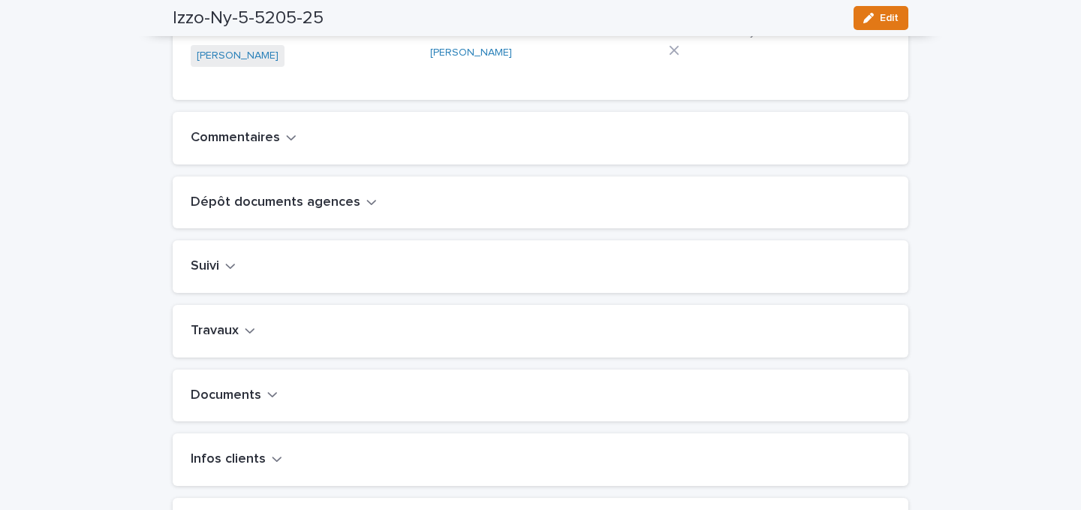
click at [223, 338] on div "Travaux" at bounding box center [541, 331] width 736 height 53
click at [223, 350] on div "Travaux" at bounding box center [541, 331] width 736 height 53
click at [222, 339] on h2 "Travaux" at bounding box center [215, 331] width 48 height 17
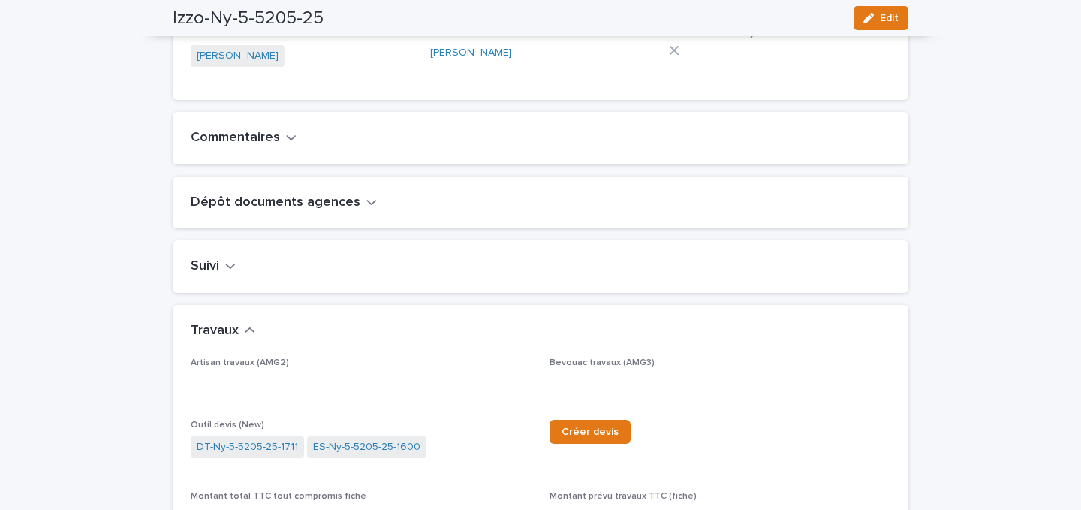
click at [222, 339] on h2 "Travaux" at bounding box center [215, 331] width 48 height 17
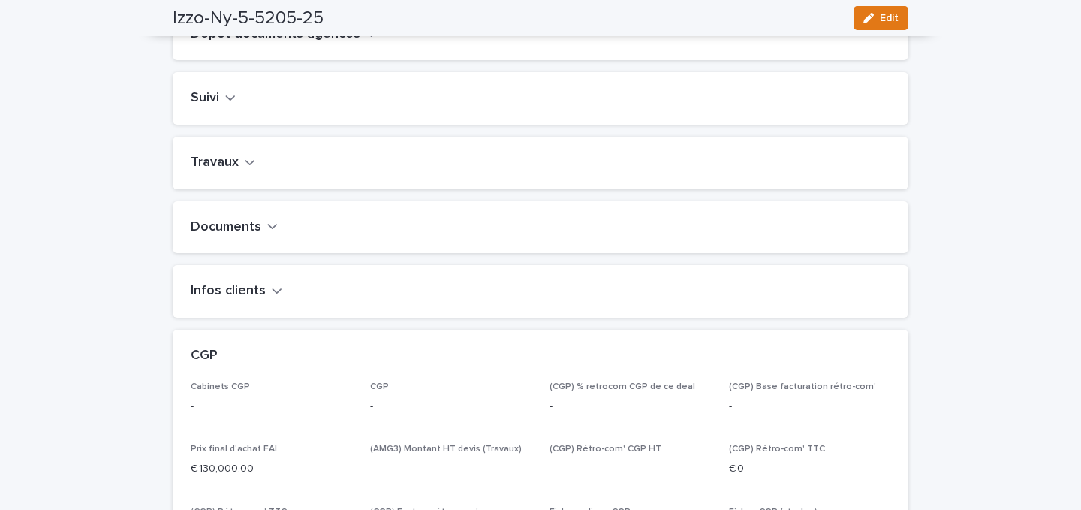
scroll to position [640, 0]
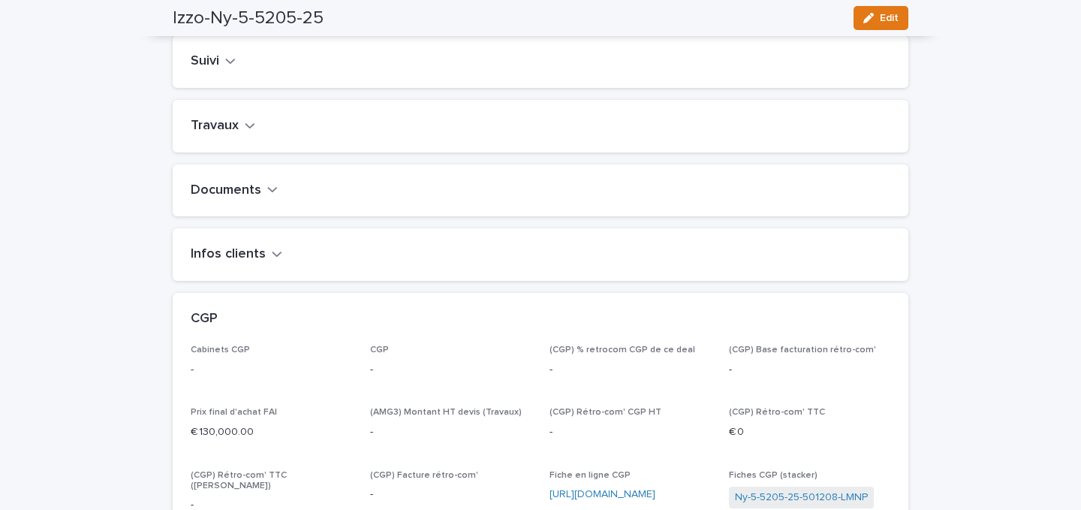
click at [221, 281] on div "Infos clients" at bounding box center [541, 254] width 736 height 53
click at [221, 263] on h2 "Infos clients" at bounding box center [228, 254] width 75 height 17
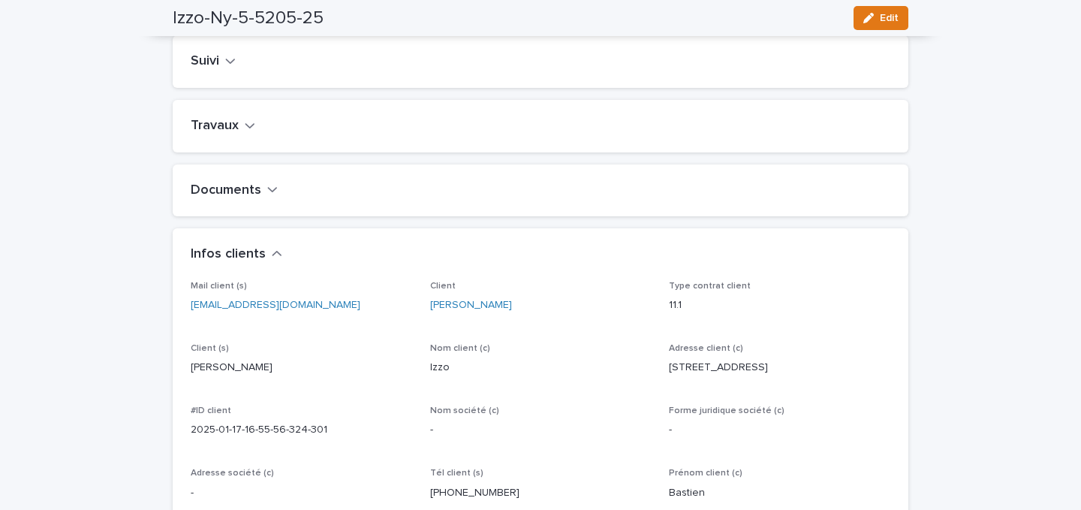
click at [221, 263] on h2 "Infos clients" at bounding box center [228, 254] width 75 height 17
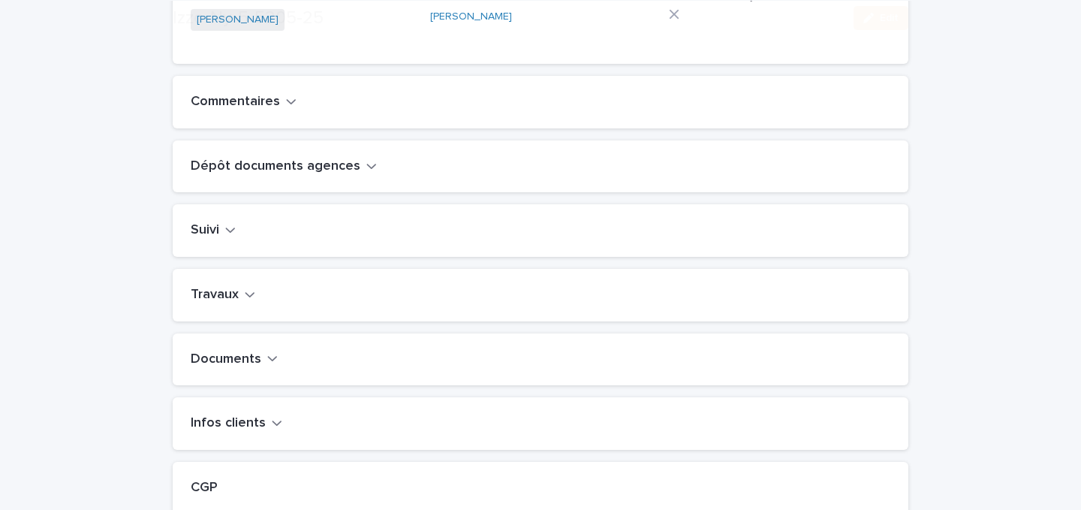
scroll to position [514, 0]
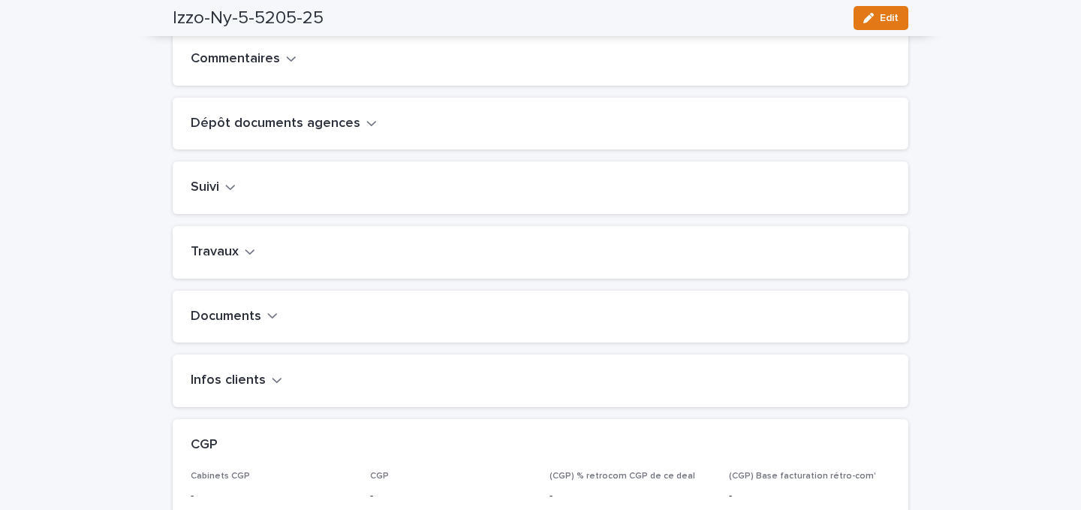
click at [240, 86] on div "Commentaires" at bounding box center [541, 59] width 736 height 53
click at [240, 68] on h2 "Commentaires" at bounding box center [235, 59] width 89 height 17
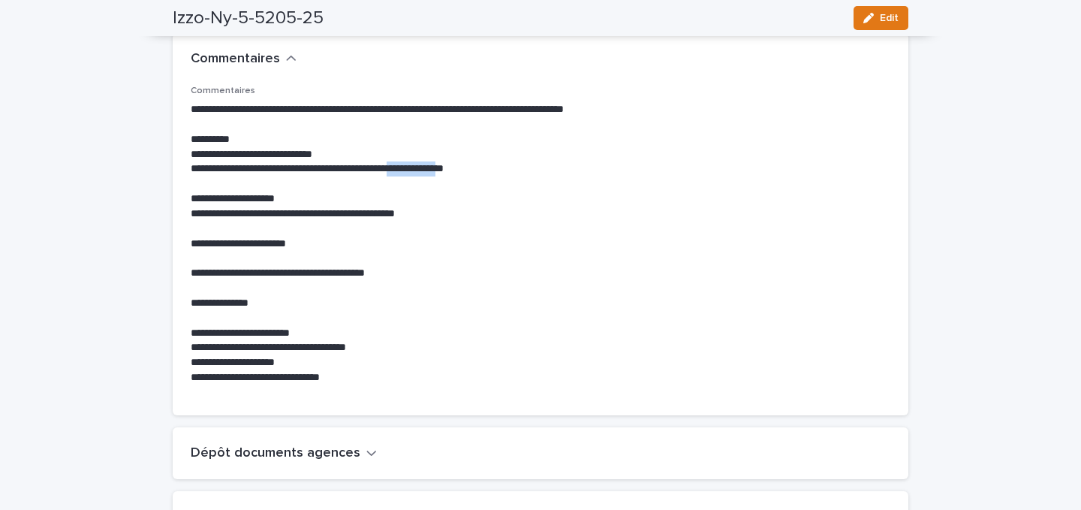
drag, startPoint x: 433, startPoint y: 202, endPoint x: 496, endPoint y: 207, distance: 63.3
click at [496, 176] on p "**********" at bounding box center [541, 168] width 700 height 15
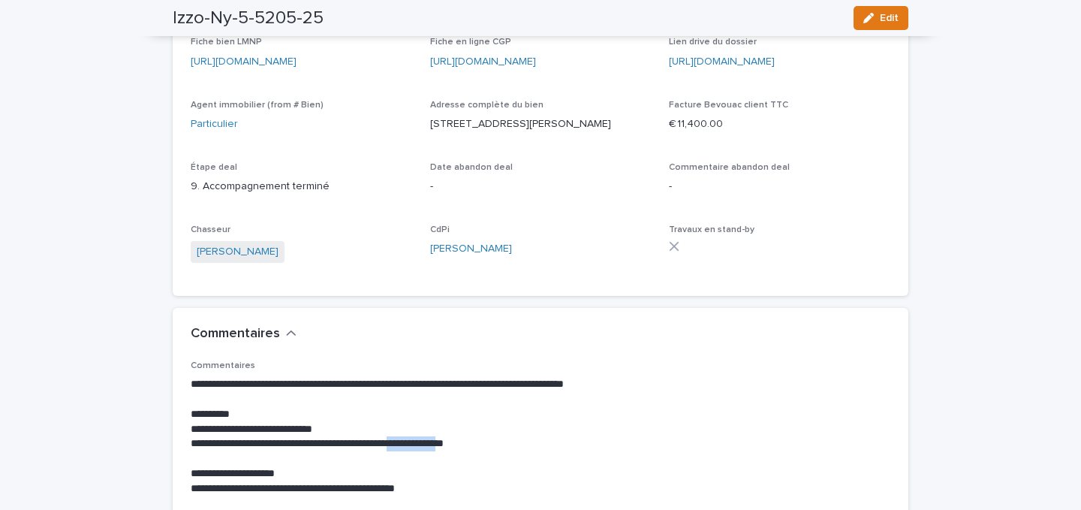
scroll to position [0, 0]
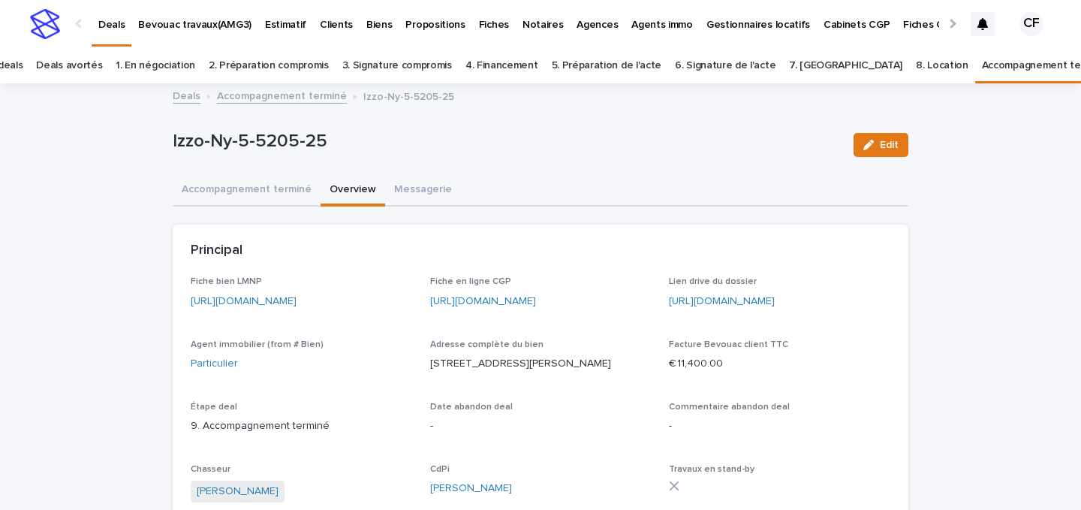
click at [317, 291] on div "https://app.bevouac.com/fiche/rec7JxSbvStpKWkZD" at bounding box center [301, 299] width 221 height 19
click at [296, 299] on link "https://app.bevouac.com/fiche/rec7JxSbvStpKWkZD" at bounding box center [244, 301] width 106 height 11
drag, startPoint x: 426, startPoint y: 380, endPoint x: 579, endPoint y: 380, distance: 153.1
click at [579, 380] on div "Fiche bien LMNP https://app.bevouac.com/fiche/rec7JxSbvStpKWkZD Fiche en ligne …" at bounding box center [541, 396] width 700 height 241
copy p "10 rue Guy Ropartz 54000 Nanc"
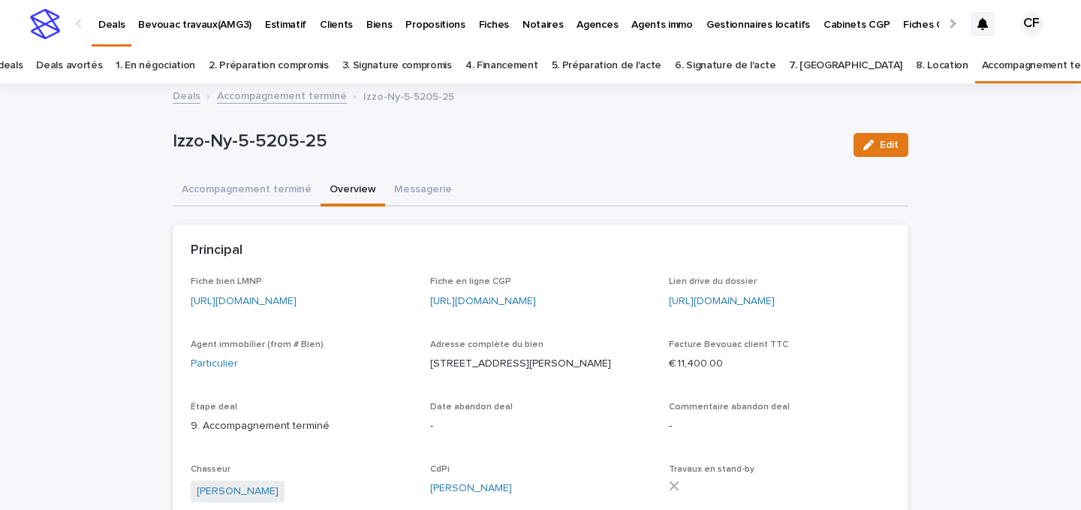
click at [319, 288] on div "Fiche bien LMNP https://app.bevouac.com/fiche/rec7JxSbvStpKWkZD" at bounding box center [301, 298] width 221 height 44
click at [296, 302] on link "https://app.bevouac.com/fiche/rec7JxSbvStpKWkZD" at bounding box center [244, 301] width 106 height 11
